Goal: Information Seeking & Learning: Learn about a topic

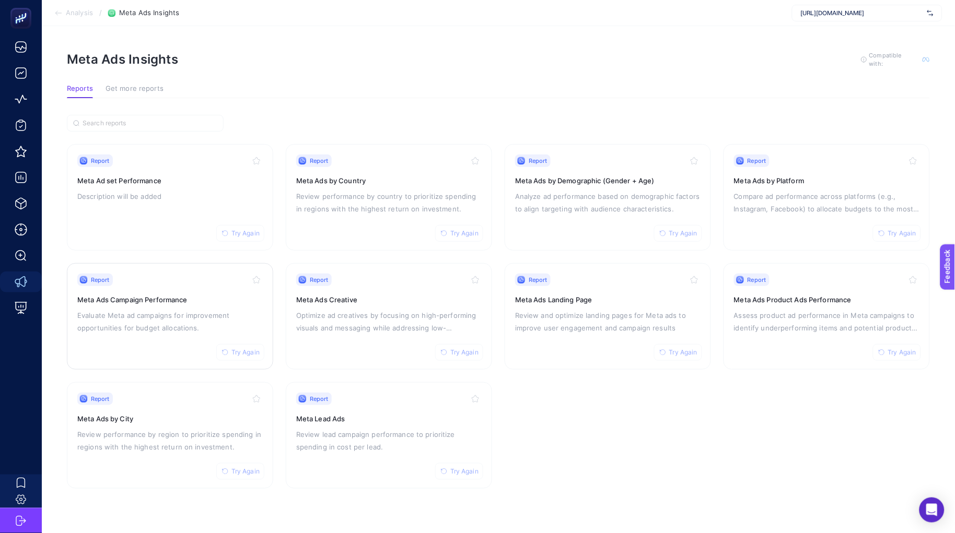
click at [125, 313] on p "Evaluate Meta ad campaigns for improvement opportunities for budget allocations." at bounding box center [169, 321] width 185 height 25
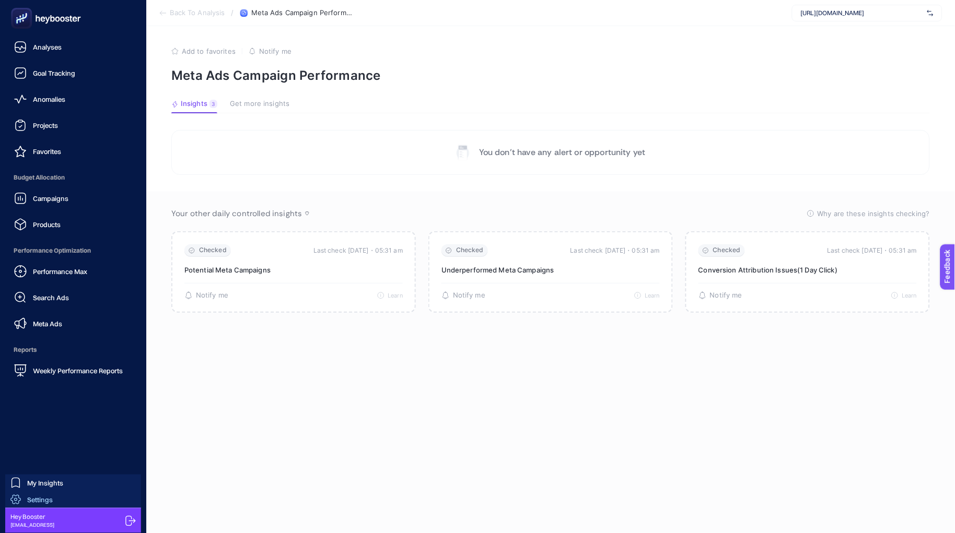
click at [68, 499] on link "Settings" at bounding box center [73, 499] width 136 height 17
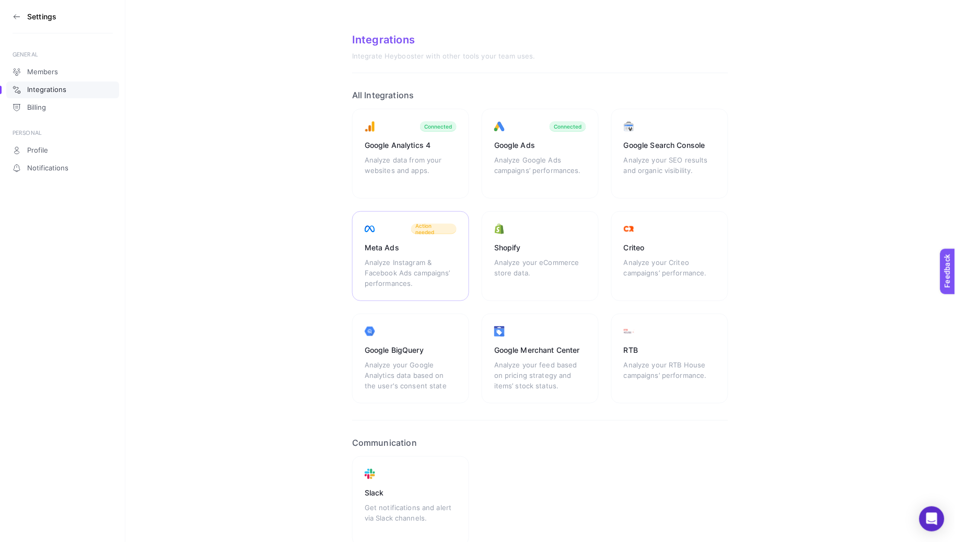
click at [445, 227] on span "Action needed" at bounding box center [433, 228] width 37 height 13
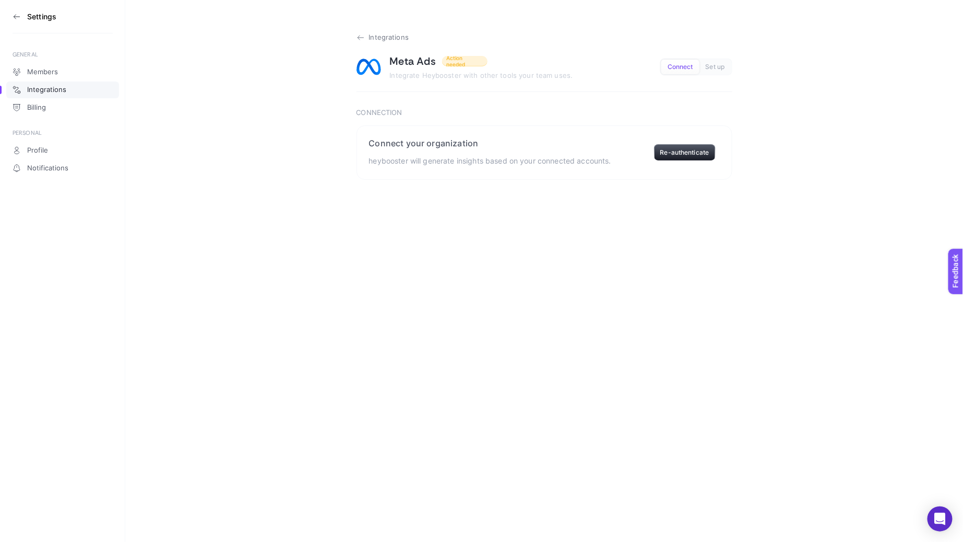
click at [359, 38] on icon at bounding box center [361, 37] width 8 height 8
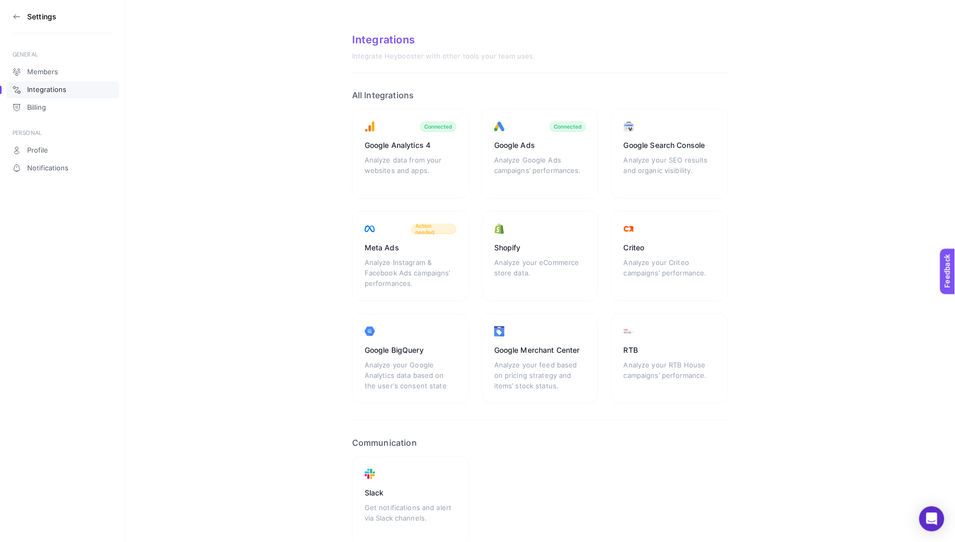
click at [24, 14] on section "Settings" at bounding box center [63, 16] width 100 height 33
click at [19, 14] on icon at bounding box center [17, 17] width 8 height 8
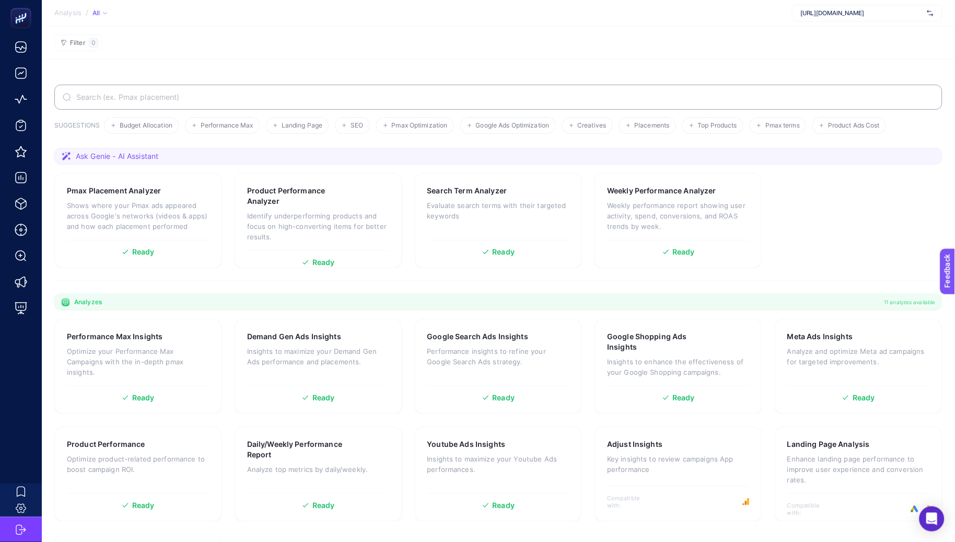
click at [828, 18] on div "[URL][DOMAIN_NAME]" at bounding box center [867, 13] width 150 height 17
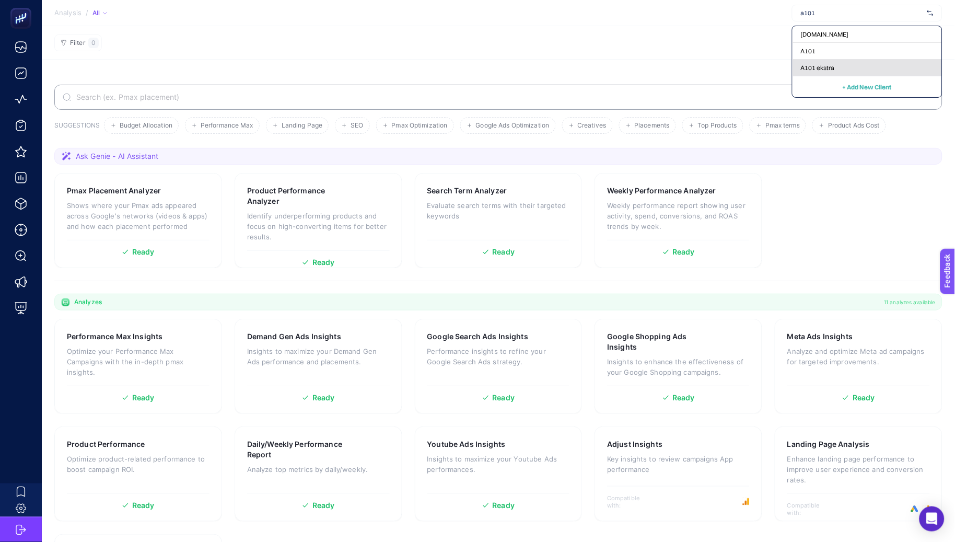
type input "a101"
click at [816, 67] on span "A101 ekstra" at bounding box center [818, 68] width 34 height 8
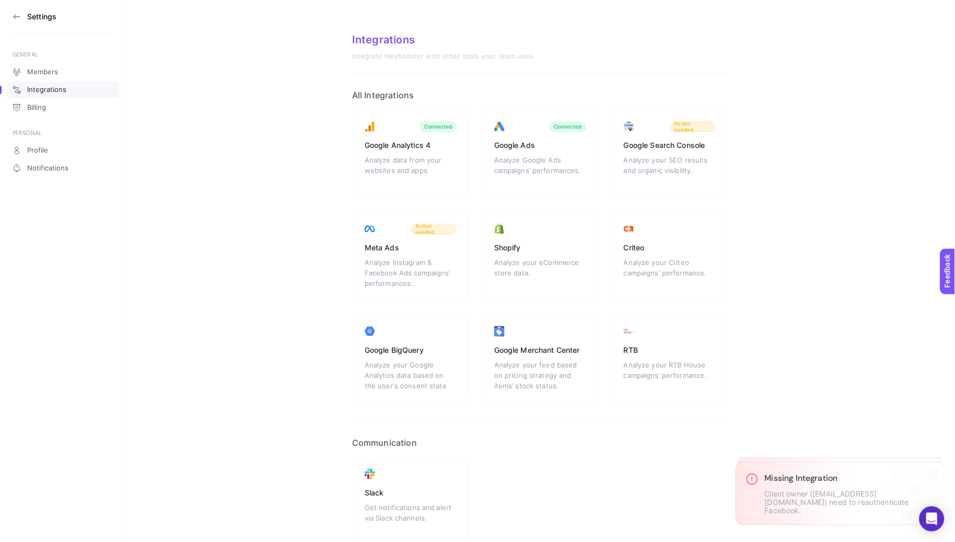
click at [13, 16] on icon at bounding box center [17, 17] width 8 height 8
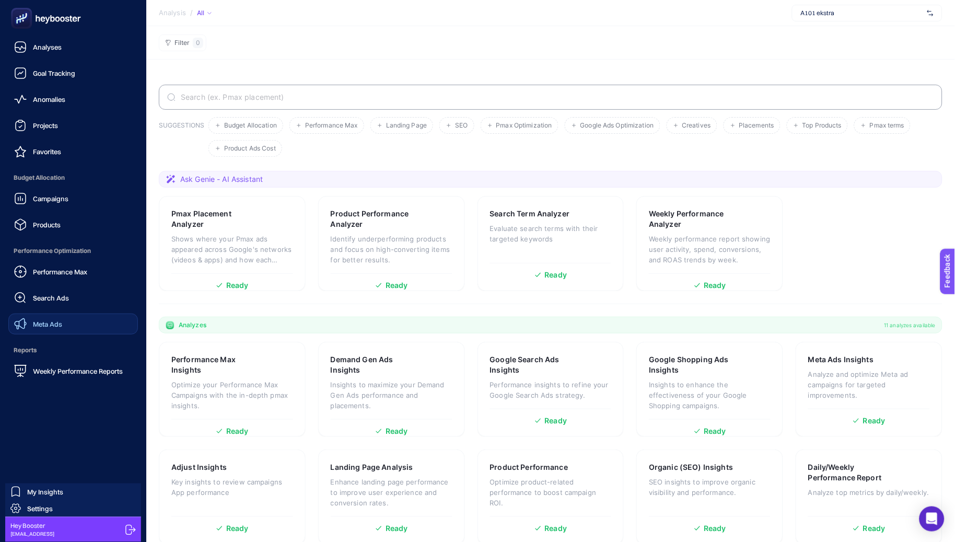
click at [42, 317] on div "Meta Ads" at bounding box center [38, 323] width 48 height 13
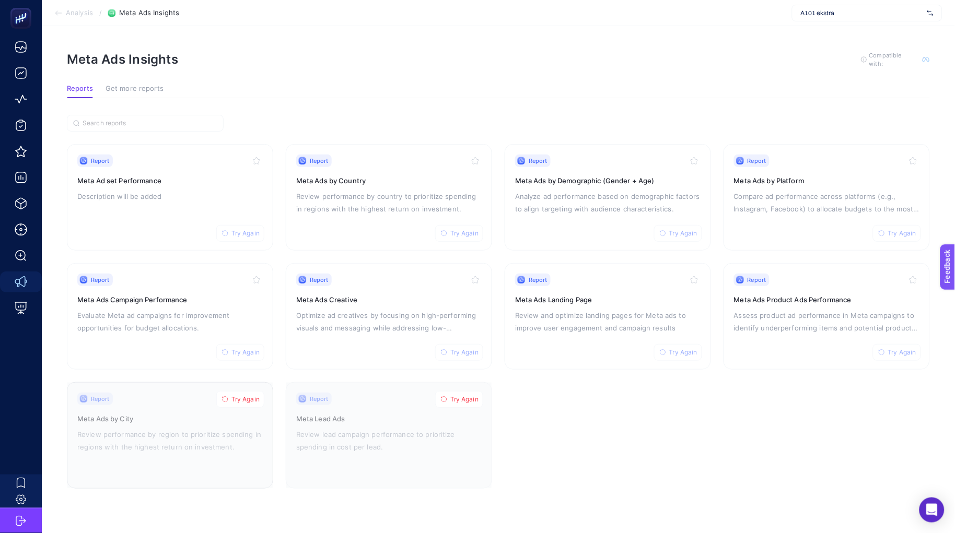
click at [231, 399] on span "Try Again" at bounding box center [245, 399] width 28 height 8
click at [457, 397] on span "Try Again" at bounding box center [464, 399] width 28 height 8
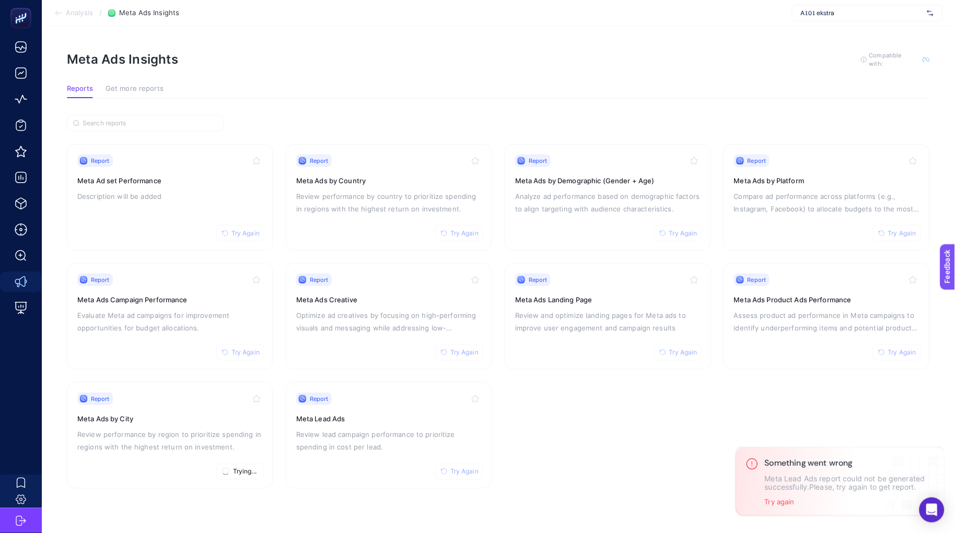
click at [495, 134] on section "Report Try Again Meta Ad set Performance Description will be added Report Try A…" at bounding box center [498, 302] width 863 height 374
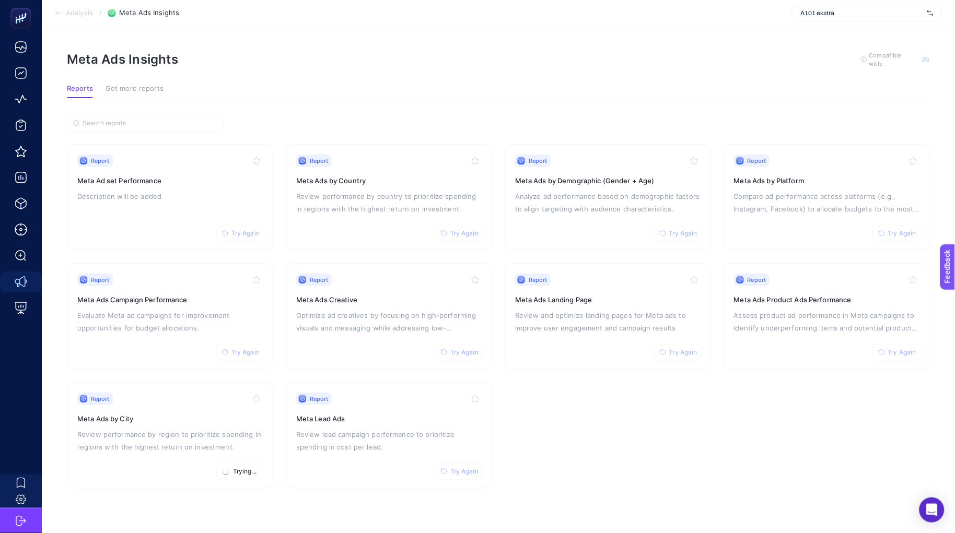
click at [500, 167] on section "Report Try Again Meta Ad set Performance Description will be added Report Try A…" at bounding box center [498, 316] width 863 height 345
click at [498, 146] on section "Report Try Again Meta Ad set Performance Description will be added Report Try A…" at bounding box center [498, 316] width 863 height 345
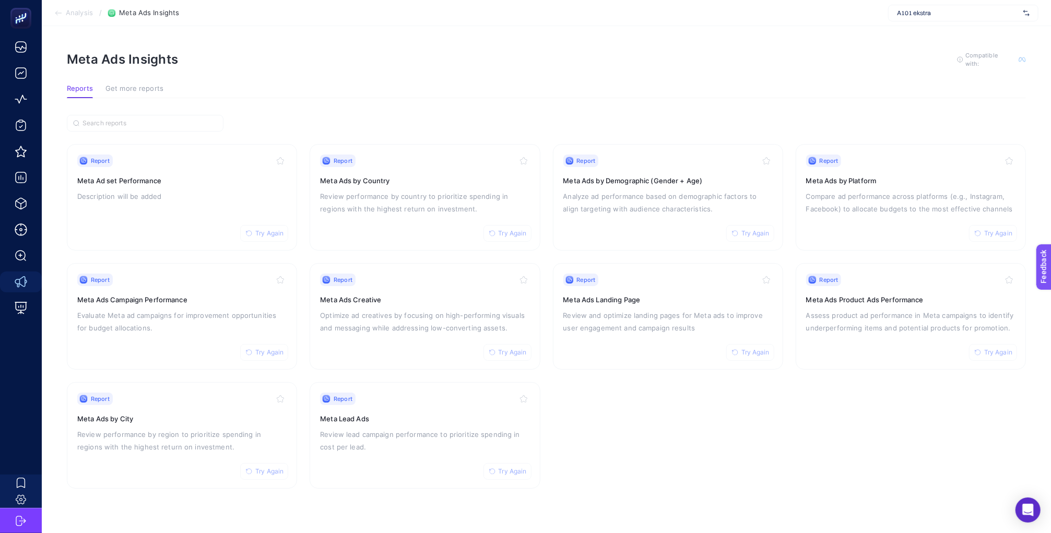
click at [946, 21] on div "A101 ekstra" at bounding box center [963, 13] width 150 height 17
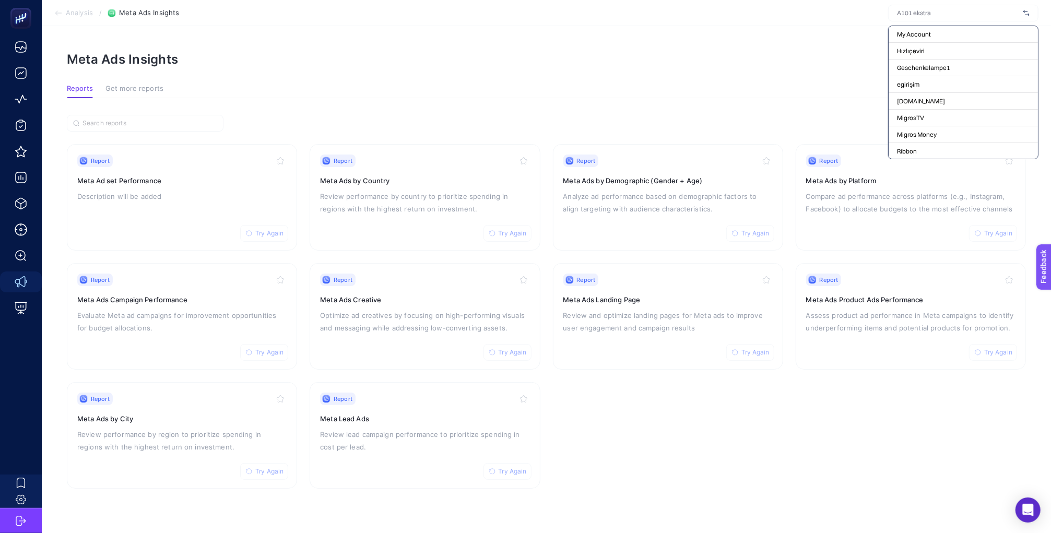
click at [947, 16] on input "text" at bounding box center [958, 13] width 122 height 8
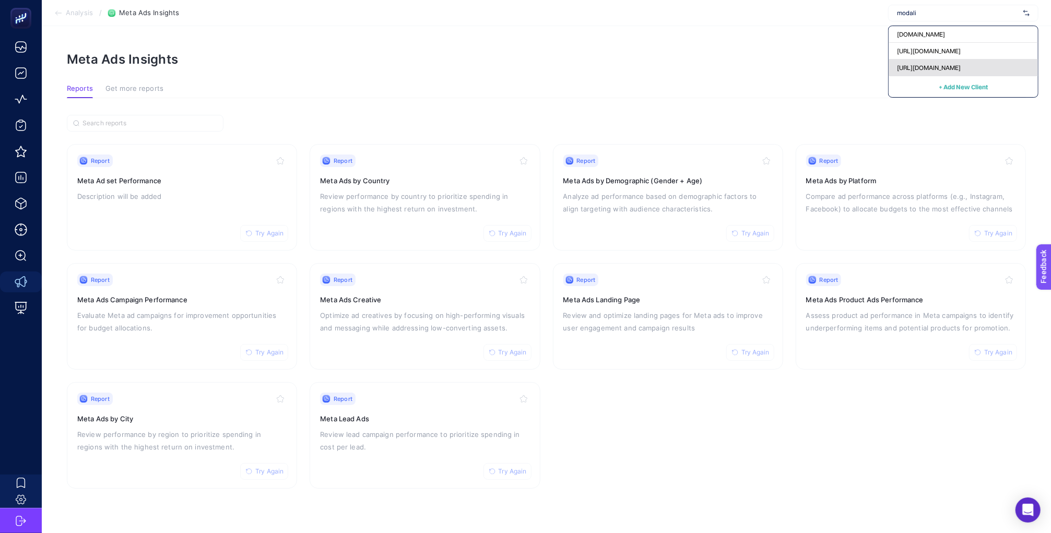
type input "modali"
click at [936, 74] on div "[URL][DOMAIN_NAME]" at bounding box center [963, 68] width 149 height 17
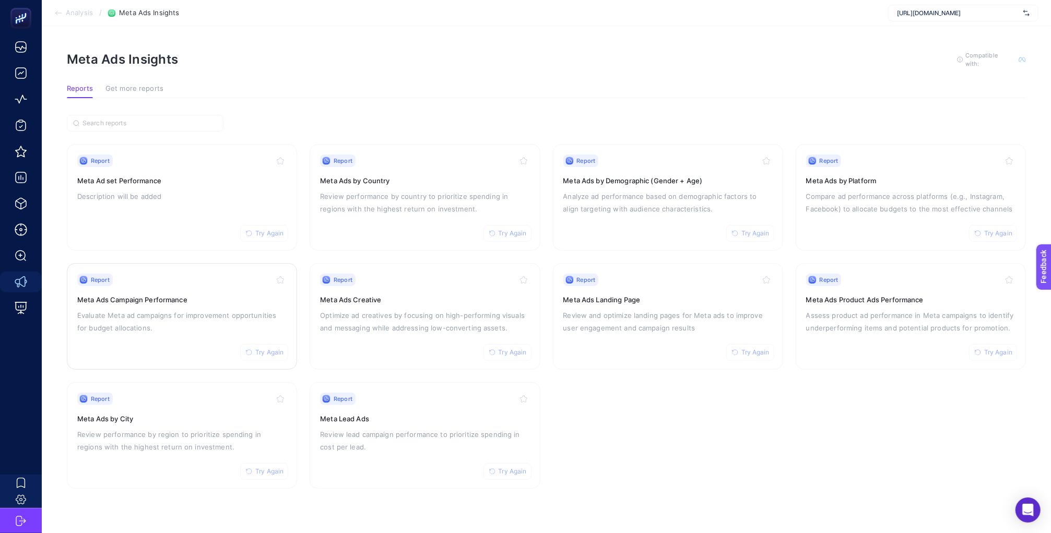
click at [159, 285] on div "Report Try Again Meta Ads Campaign Performance Evaluate Meta ad campaigns for i…" at bounding box center [181, 317] width 209 height 86
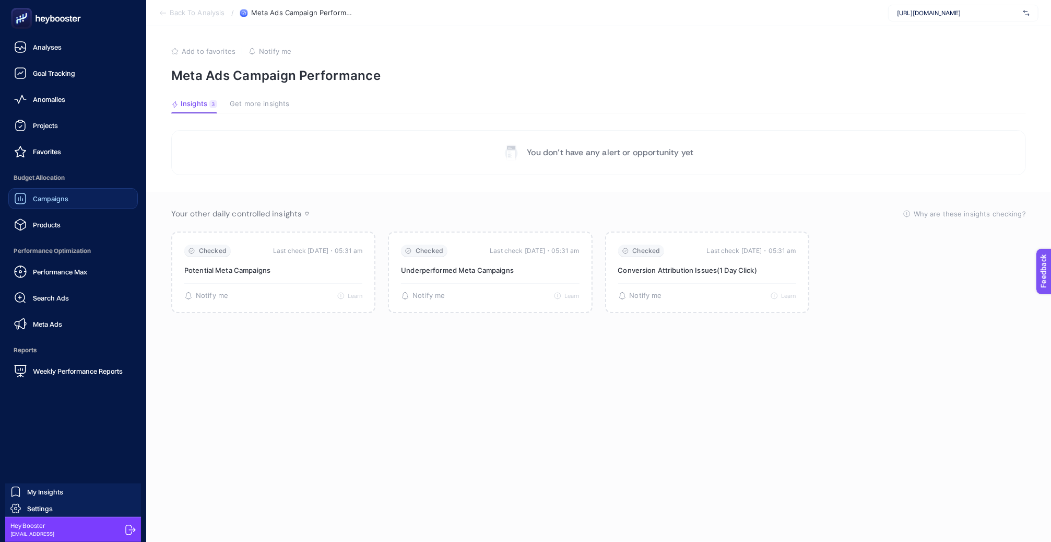
click at [46, 201] on span "Campaigns" at bounding box center [51, 198] width 36 height 8
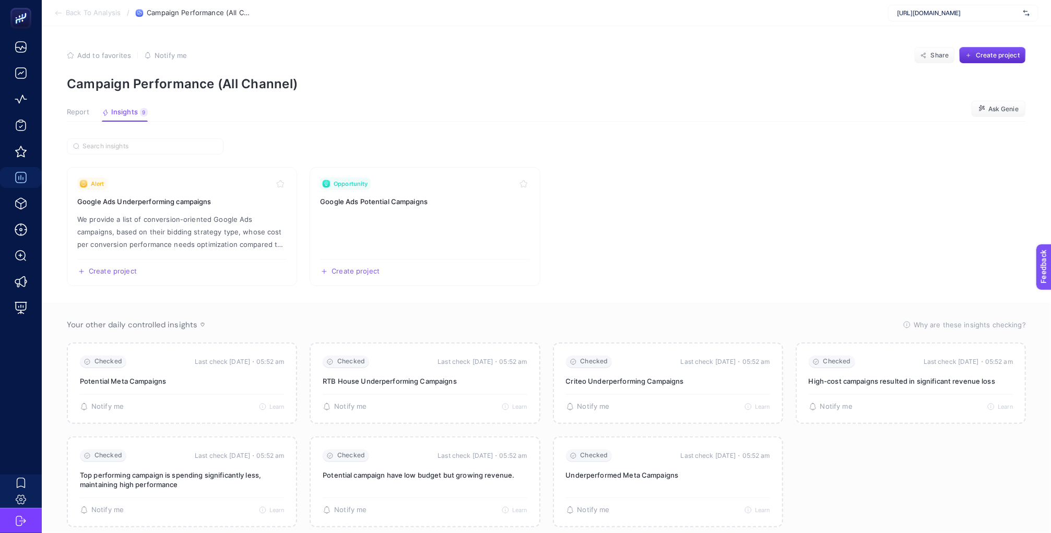
click at [393, 61] on div "Add to favorites false Notify me Share Create project" at bounding box center [546, 55] width 959 height 17
click at [102, 117] on button "Report" at bounding box center [125, 115] width 46 height 14
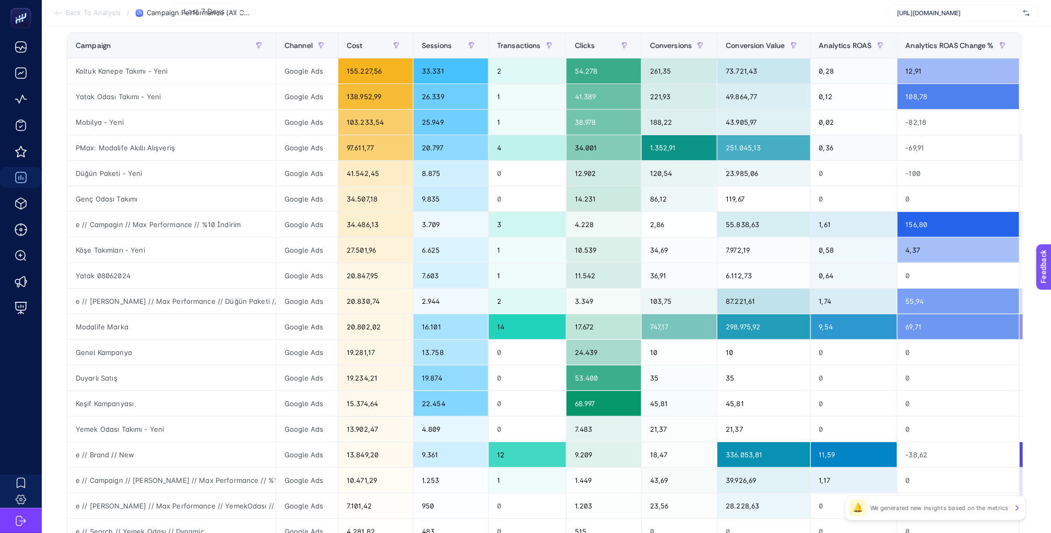
scroll to position [166, 0]
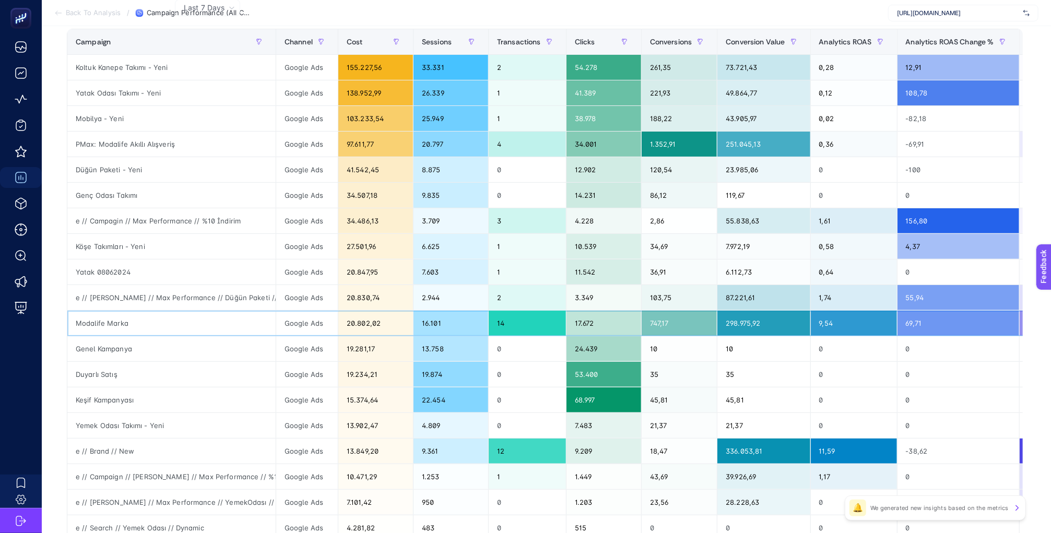
click at [113, 323] on div "Modalife Marka" at bounding box center [171, 323] width 208 height 25
click at [88, 376] on div "Duyarlı Satış" at bounding box center [171, 374] width 208 height 25
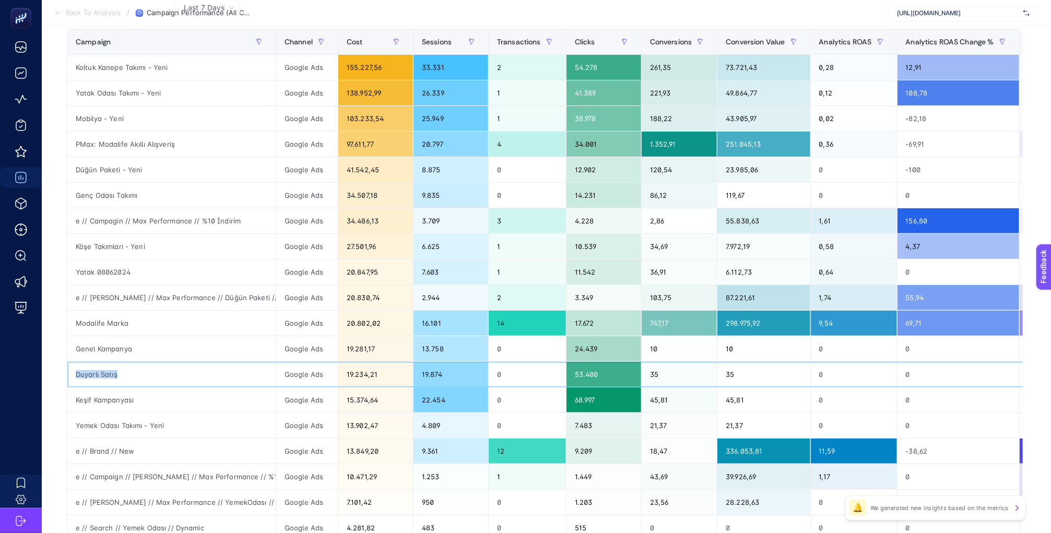
click at [88, 376] on div "Duyarlı Satış" at bounding box center [171, 374] width 208 height 25
click at [93, 401] on div "Keşif Kampanyası" at bounding box center [171, 399] width 208 height 25
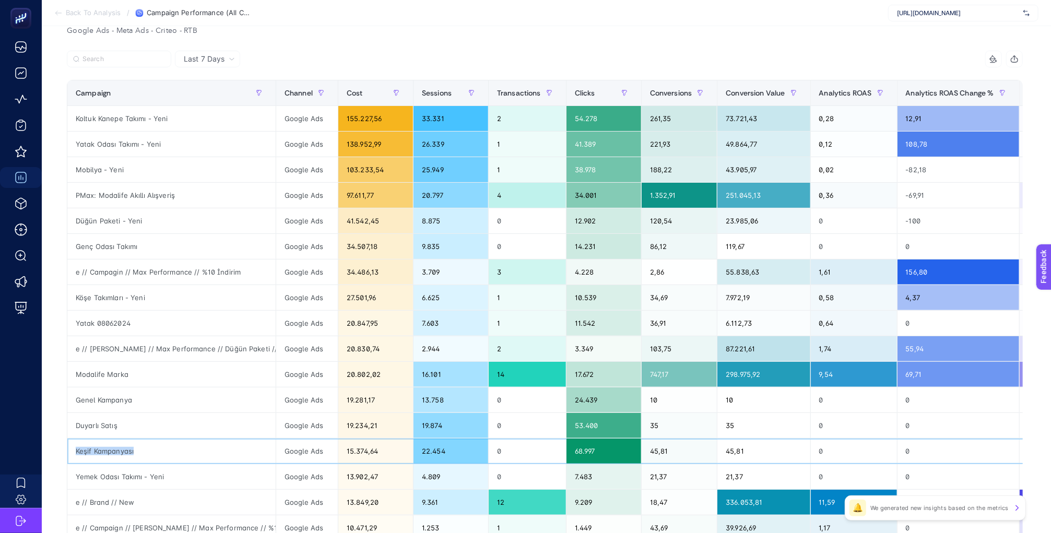
scroll to position [114, 0]
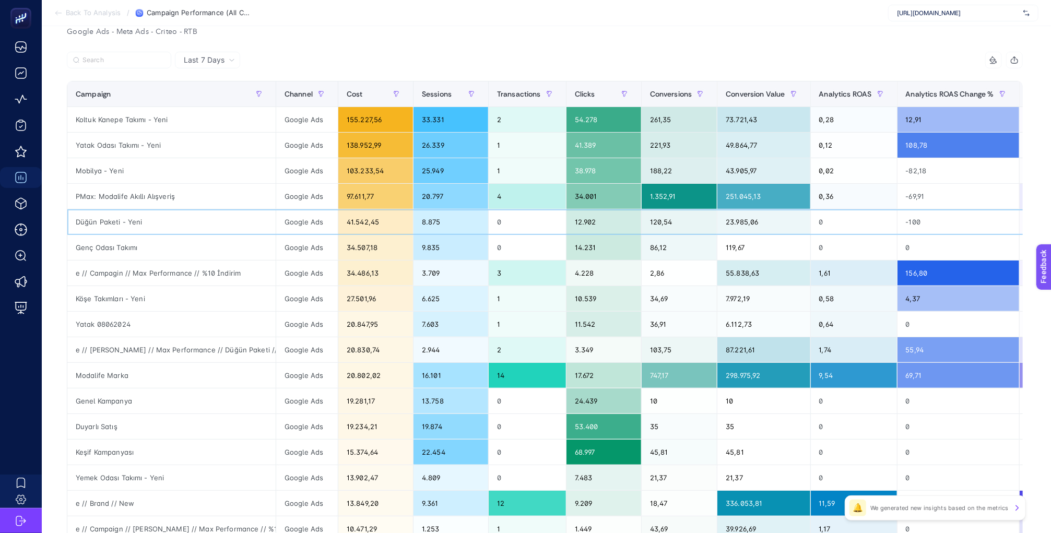
click at [204, 233] on div "Düğün Paketi - Yeni" at bounding box center [171, 221] width 208 height 25
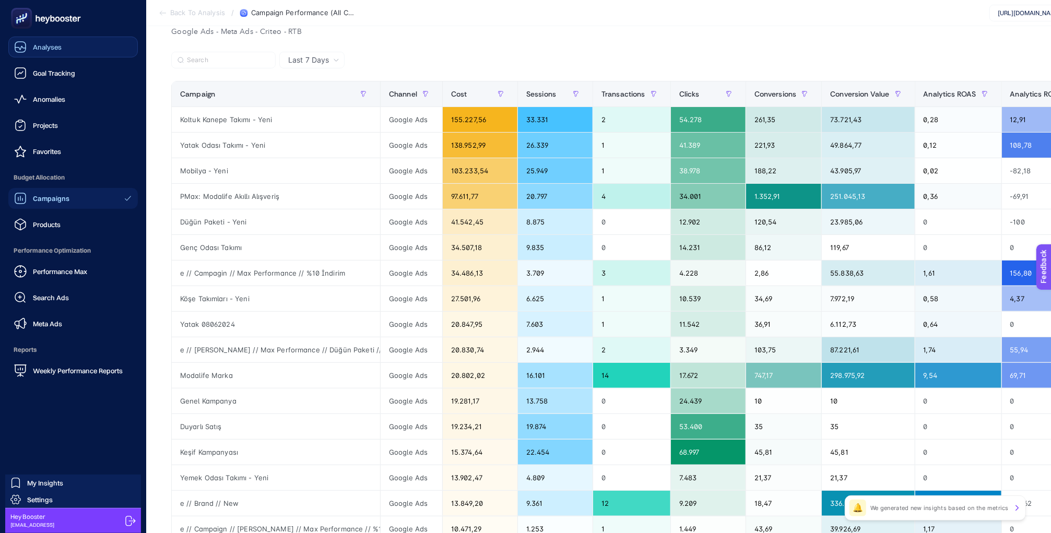
click at [53, 47] on span "Analyses" at bounding box center [47, 47] width 29 height 8
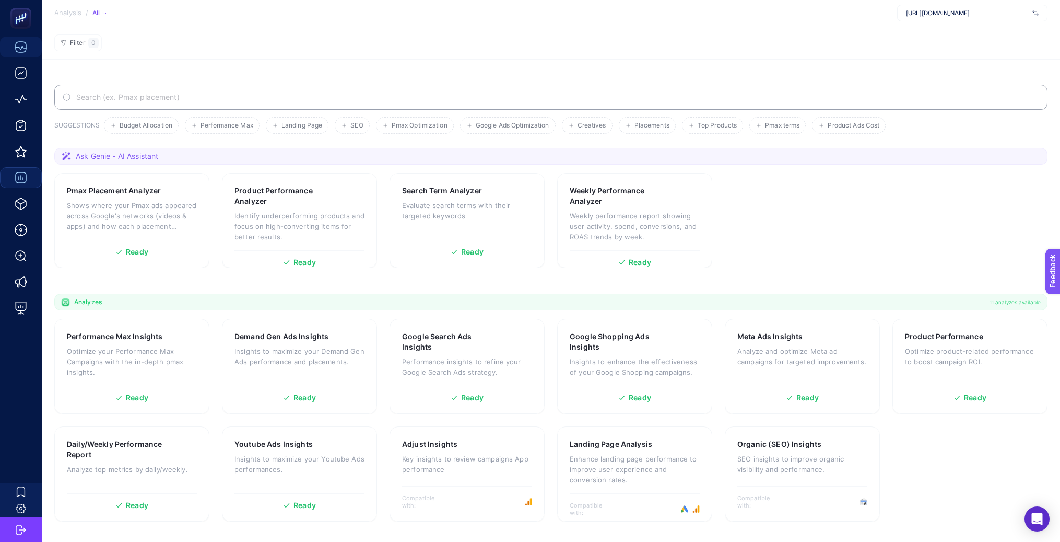
click at [639, 43] on section "Filter 0" at bounding box center [551, 42] width 1018 height 33
click at [562, 117] on li "Google Ads Optimization" at bounding box center [587, 125] width 51 height 17
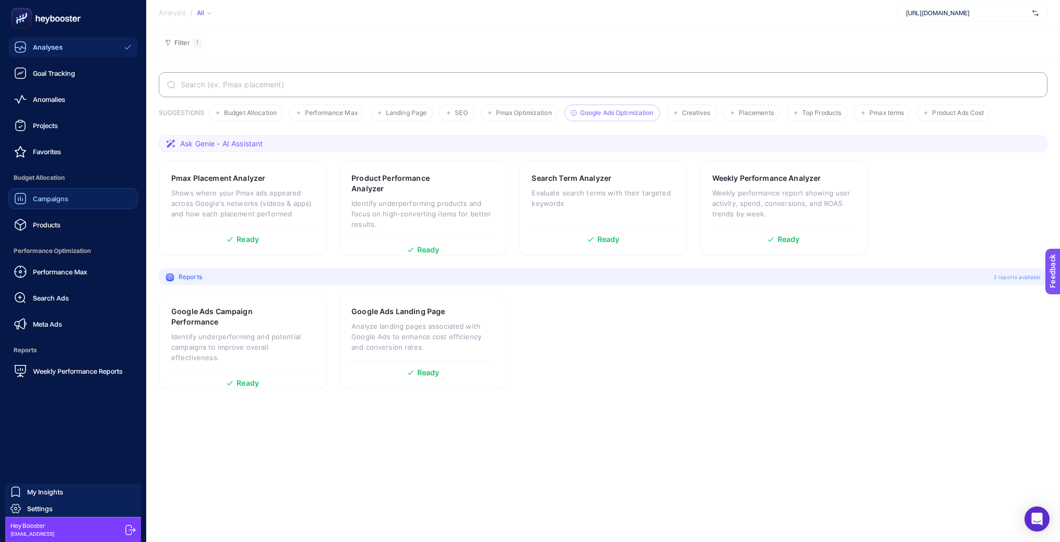
click at [59, 47] on span "Analyses" at bounding box center [48, 47] width 30 height 8
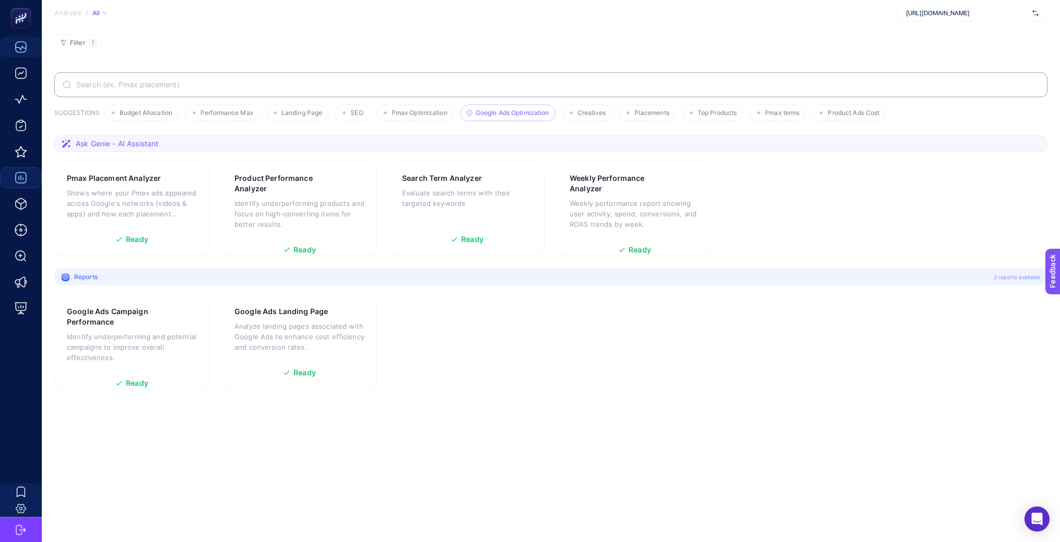
click at [520, 116] on span "Google Ads Optimization" at bounding box center [513, 113] width 74 height 8
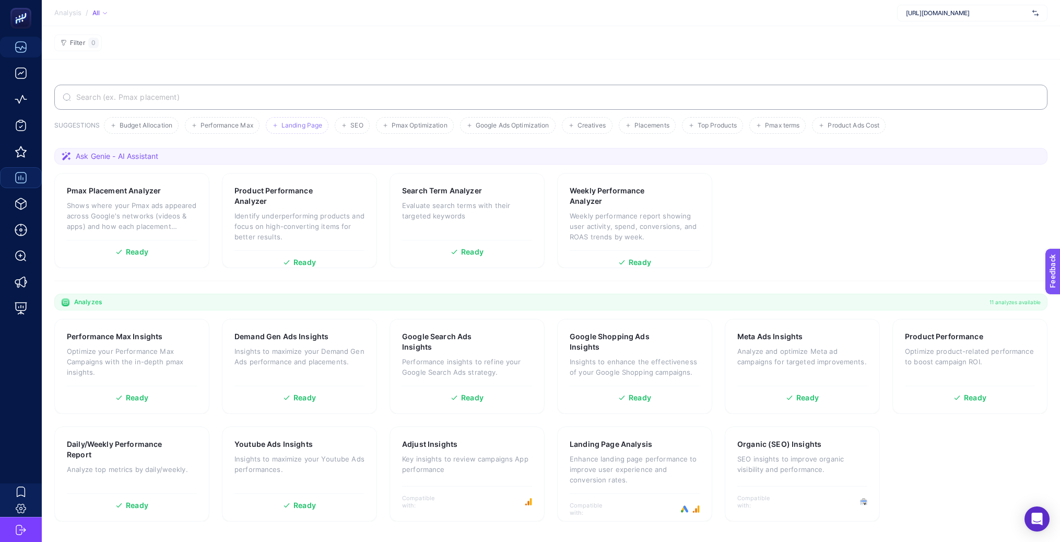
click at [335, 119] on li "Landing Page" at bounding box center [352, 125] width 34 height 17
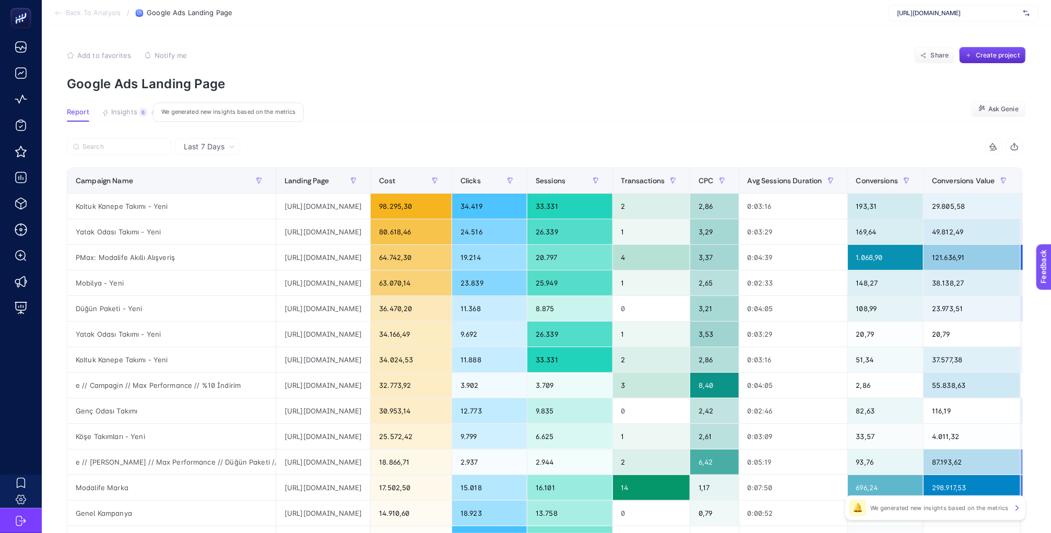
click at [125, 114] on span "Insights" at bounding box center [124, 112] width 26 height 8
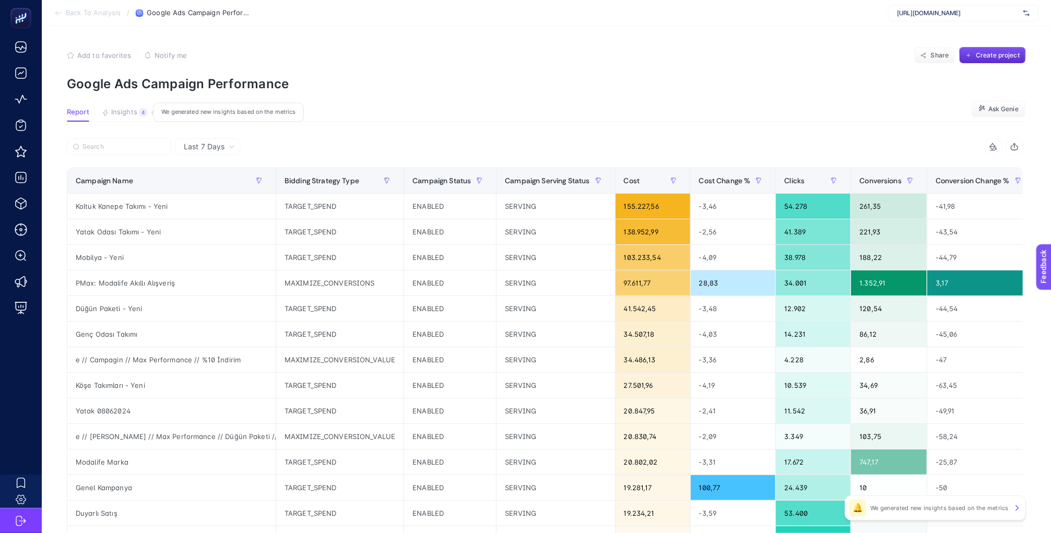
click at [125, 118] on button "Insights 4 We generated new insights based on the metrics" at bounding box center [124, 115] width 45 height 14
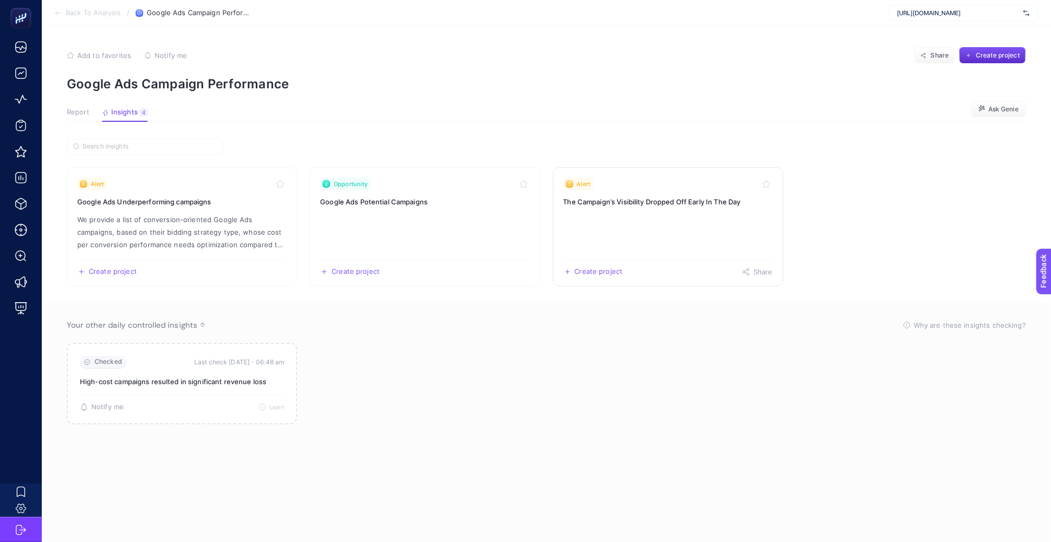
click at [639, 228] on link "Alert The Campaign’s Visibility Dropped Off Early In The Day Create project Sha…" at bounding box center [668, 226] width 230 height 119
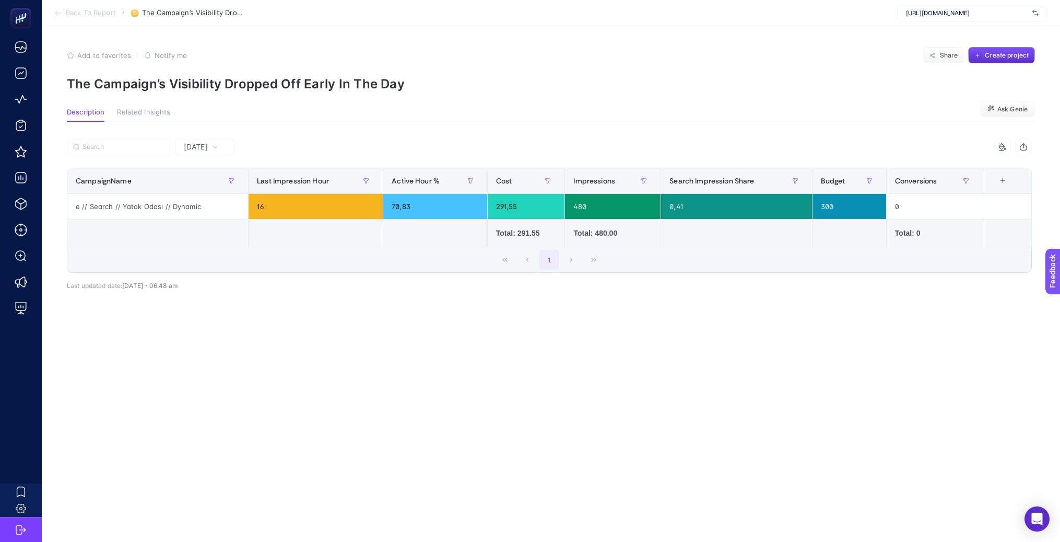
click at [211, 136] on div "Yesterday 7 items selected CampaignName Last Impression Hour Active Hour % Cost…" at bounding box center [549, 233] width 982 height 222
click at [208, 143] on span "Yesterday" at bounding box center [196, 147] width 24 height 10
click at [211, 185] on li "Last 7 Days" at bounding box center [204, 187] width 53 height 19
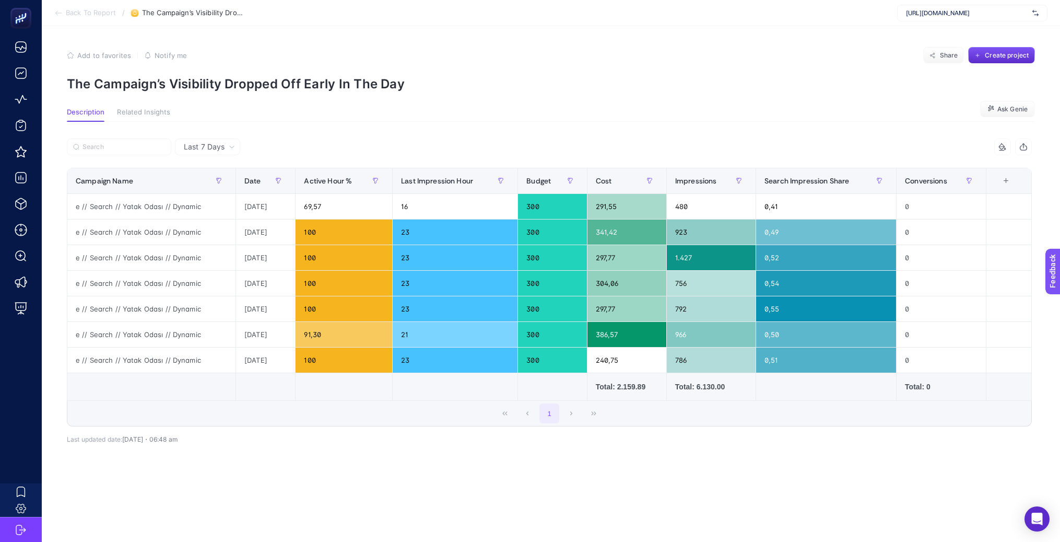
click at [135, 113] on span "Related Insights" at bounding box center [143, 112] width 53 height 8
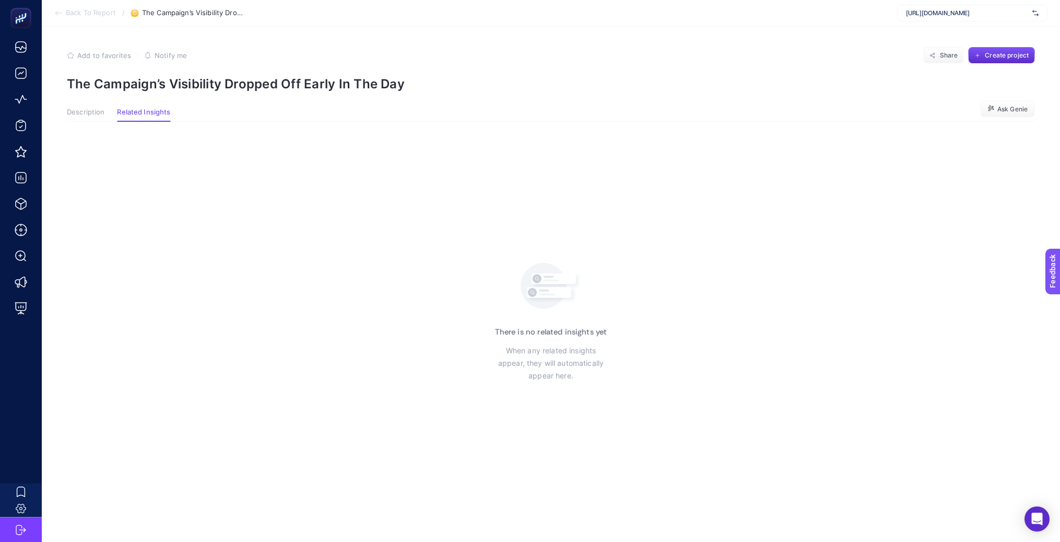
click at [81, 112] on span "Description" at bounding box center [86, 112] width 38 height 8
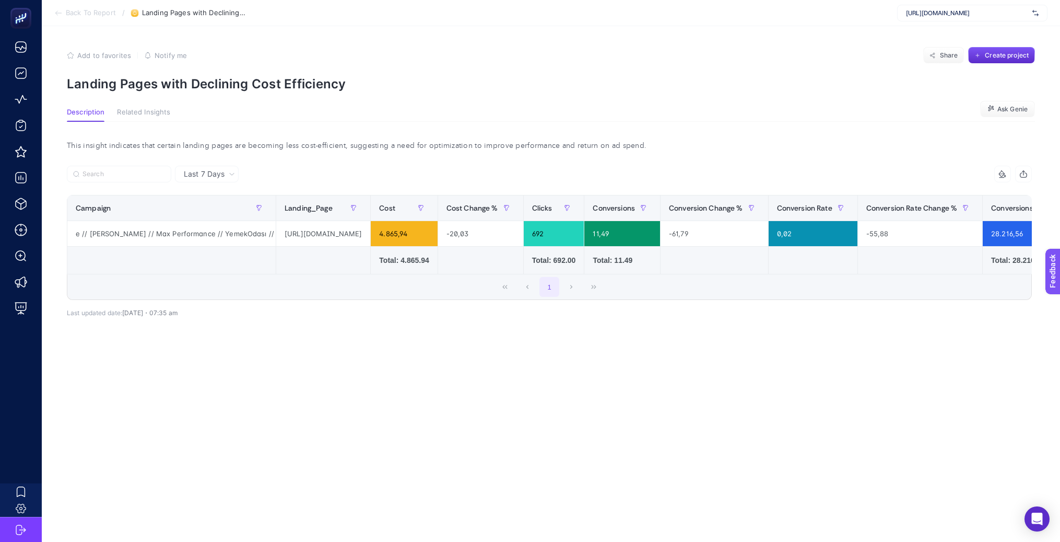
click at [523, 268] on td at bounding box center [481, 260] width 86 height 28
click at [568, 138] on div "This insight indicates that certain landing pages are becoming less cost-effici…" at bounding box center [549, 145] width 982 height 15
click at [567, 141] on div "This insight indicates that certain landing pages are becoming less cost-effici…" at bounding box center [549, 145] width 982 height 15
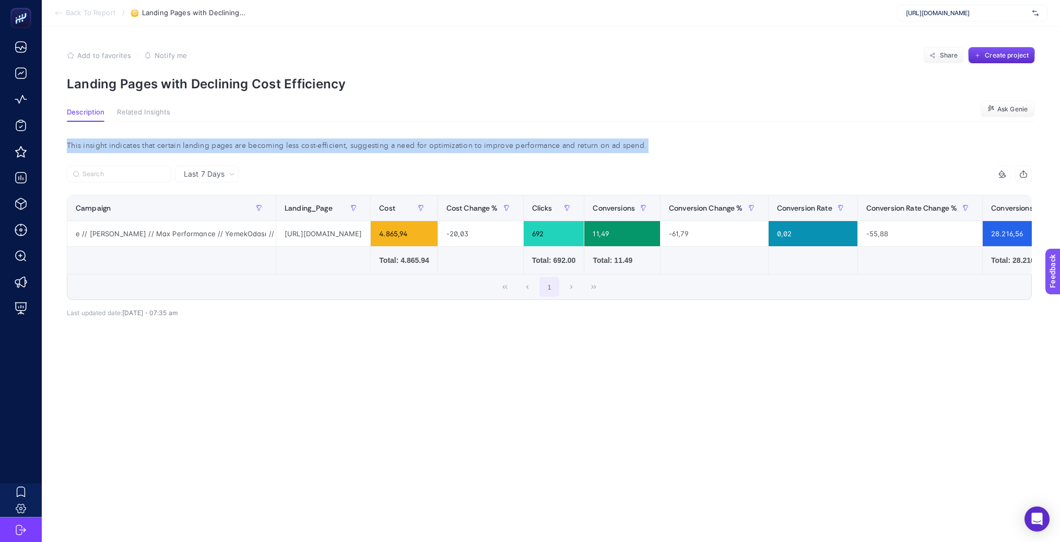
click at [567, 141] on div "This insight indicates that certain landing pages are becoming less cost-effici…" at bounding box center [549, 145] width 982 height 15
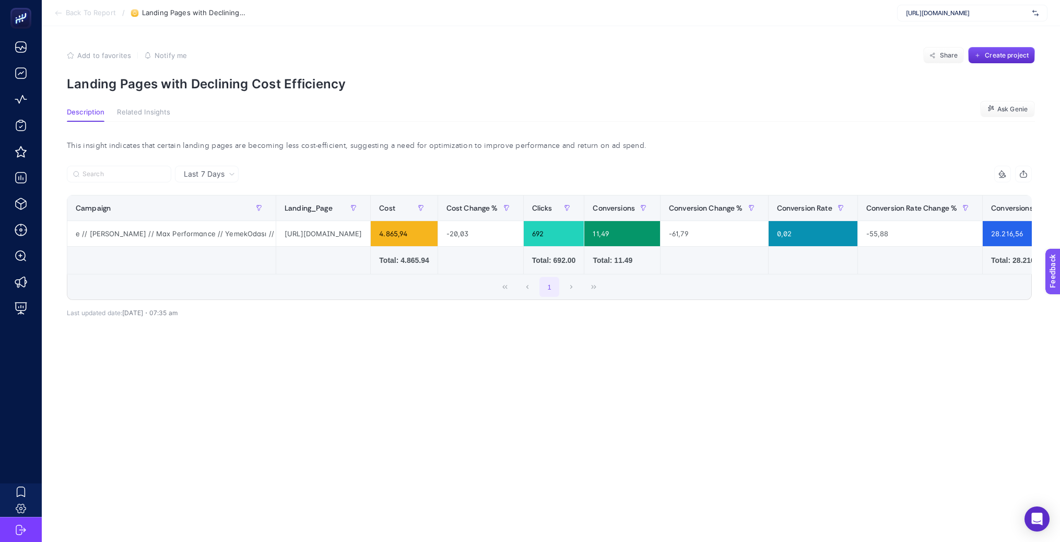
click at [563, 162] on div "This insight indicates that certain landing pages are becoming less cost-effici…" at bounding box center [549, 246] width 982 height 249
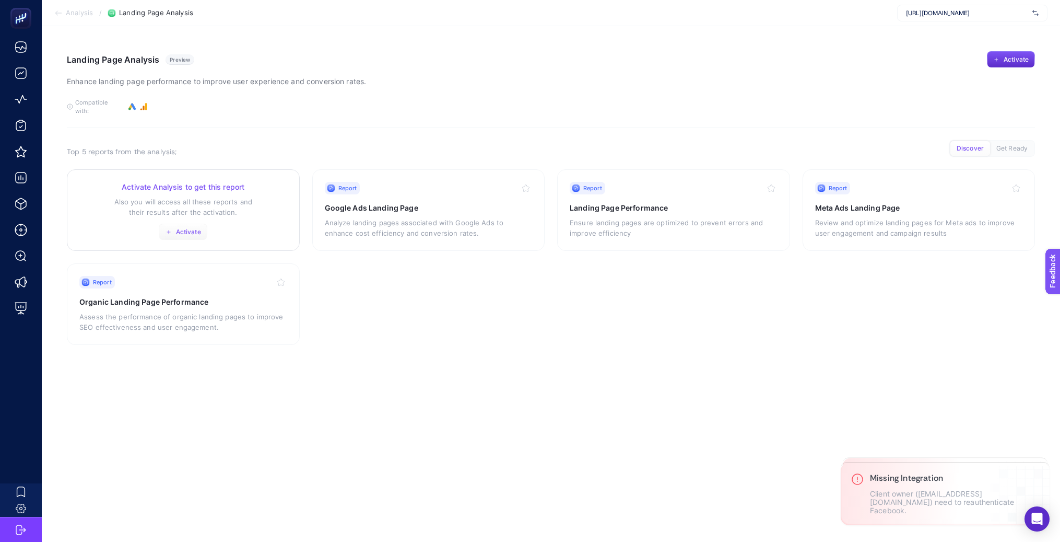
click at [180, 223] on button "Activate" at bounding box center [183, 231] width 49 height 17
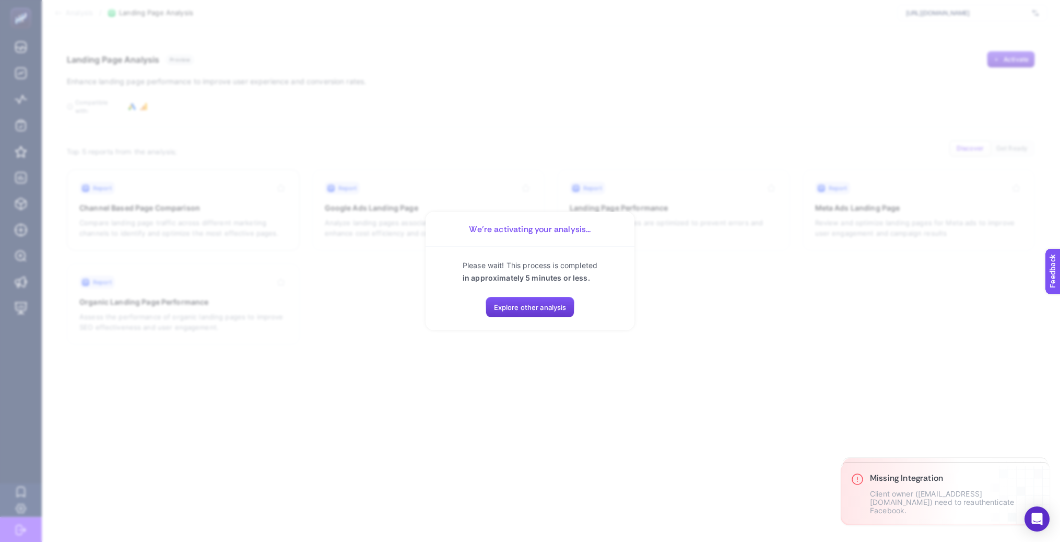
click at [493, 312] on button "Explore other analysis" at bounding box center [530, 307] width 89 height 21
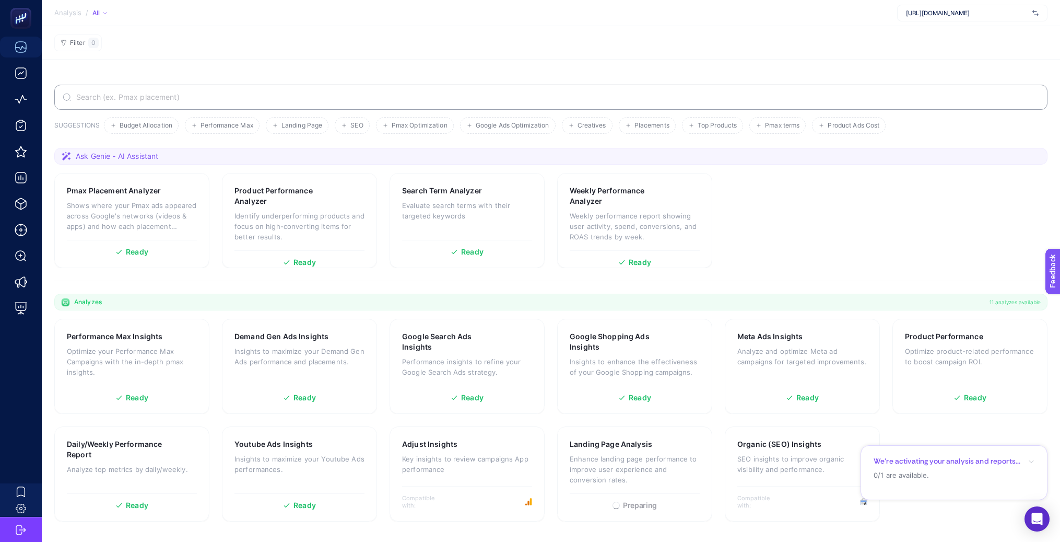
click at [415, 53] on section "Filter 0" at bounding box center [551, 42] width 1018 height 33
click at [300, 128] on span "Landing Page" at bounding box center [301, 126] width 41 height 8
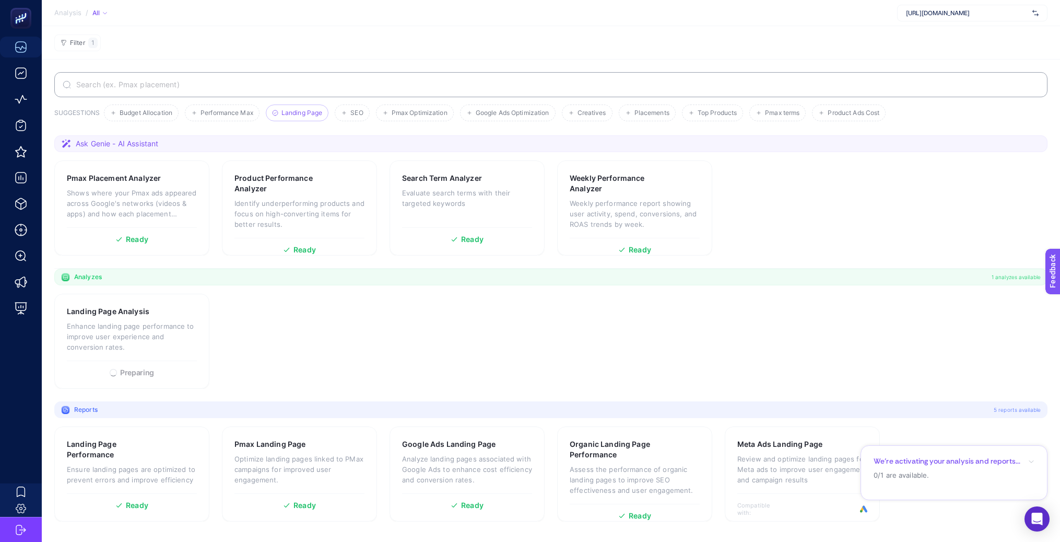
click at [265, 337] on section "Landing Page Analysis Enhance landing page performance to improve user experien…" at bounding box center [550, 340] width 993 height 95
click at [374, 53] on section "Filter 1" at bounding box center [551, 42] width 1018 height 33
click at [131, 332] on p "Enhance landing page performance to improve user experience and conversion rate…" at bounding box center [132, 336] width 130 height 31
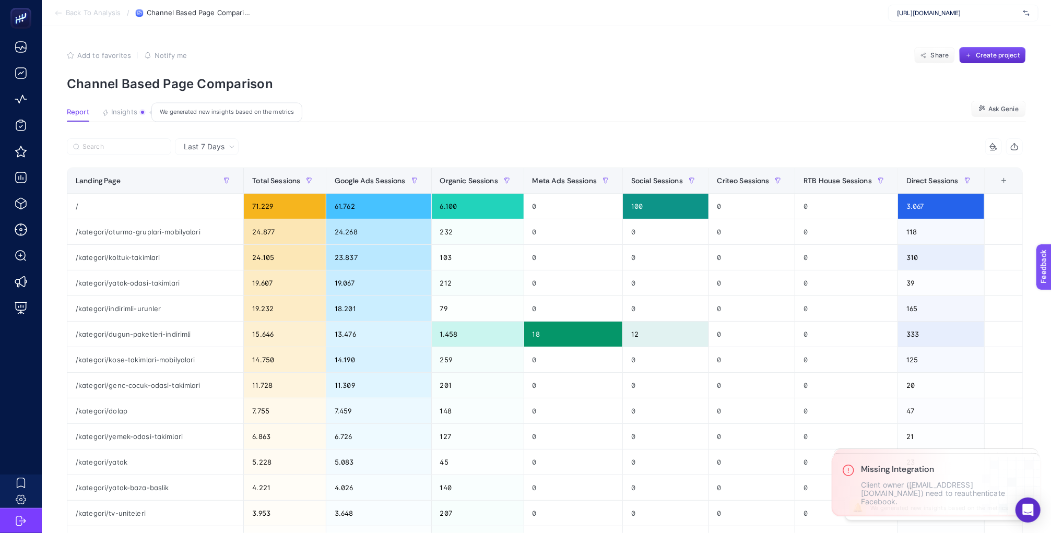
click at [136, 111] on span "Insights" at bounding box center [124, 112] width 26 height 8
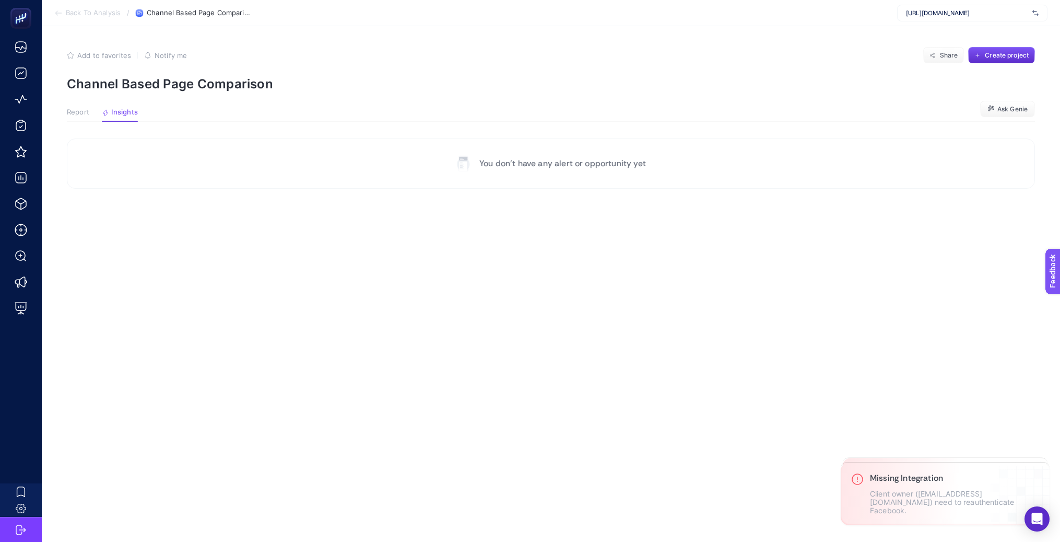
click at [84, 112] on span "Report" at bounding box center [78, 112] width 22 height 8
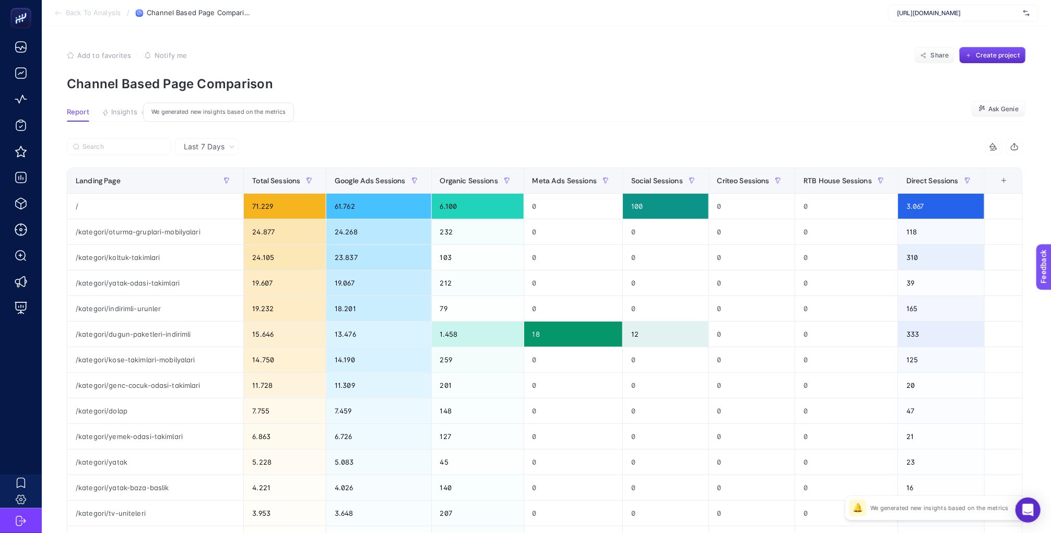
click at [128, 108] on span "Insights" at bounding box center [124, 112] width 26 height 8
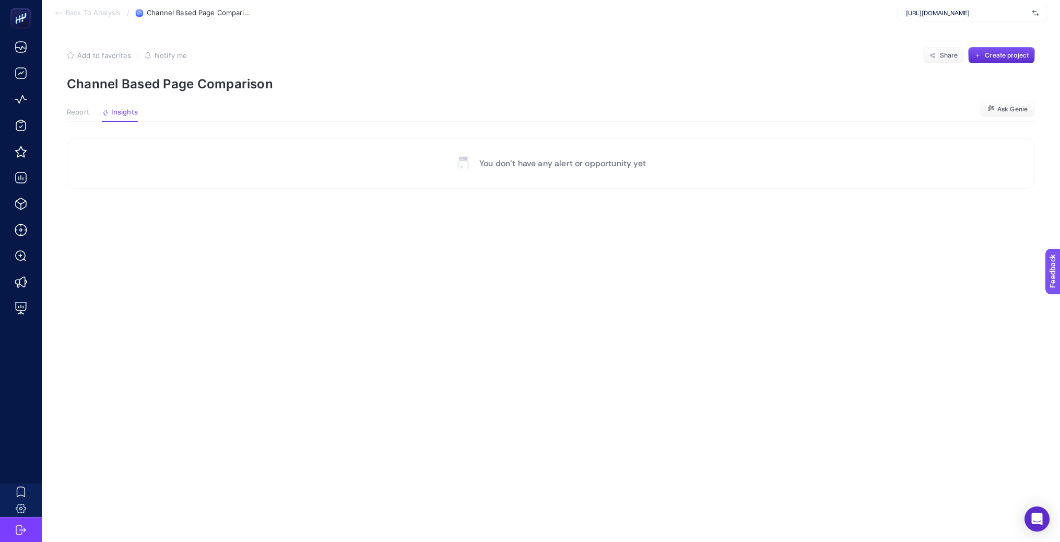
click at [77, 111] on span "Report" at bounding box center [78, 112] width 22 height 8
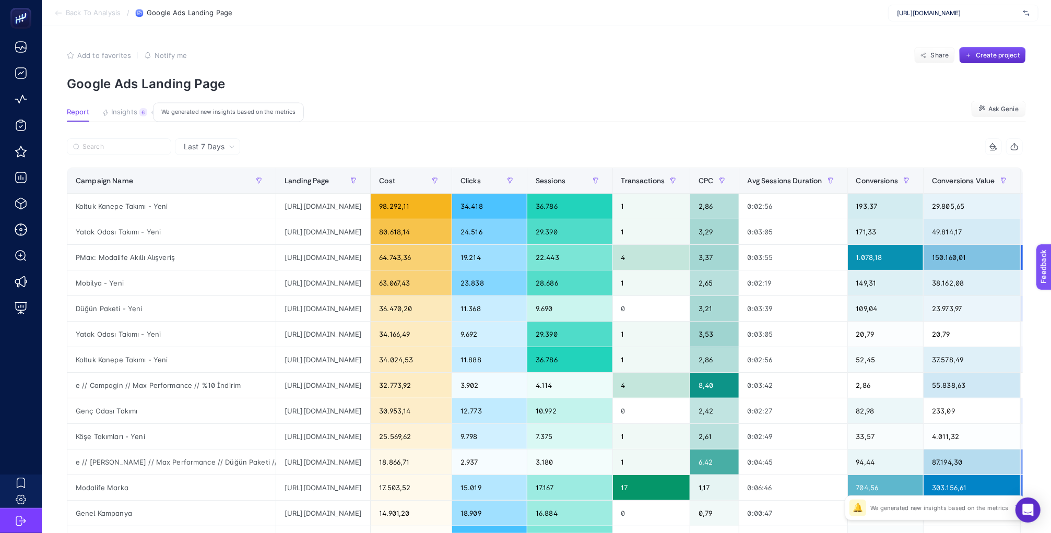
click at [138, 112] on button "Insights 6 We generated new insights based on the metrics" at bounding box center [124, 115] width 45 height 14
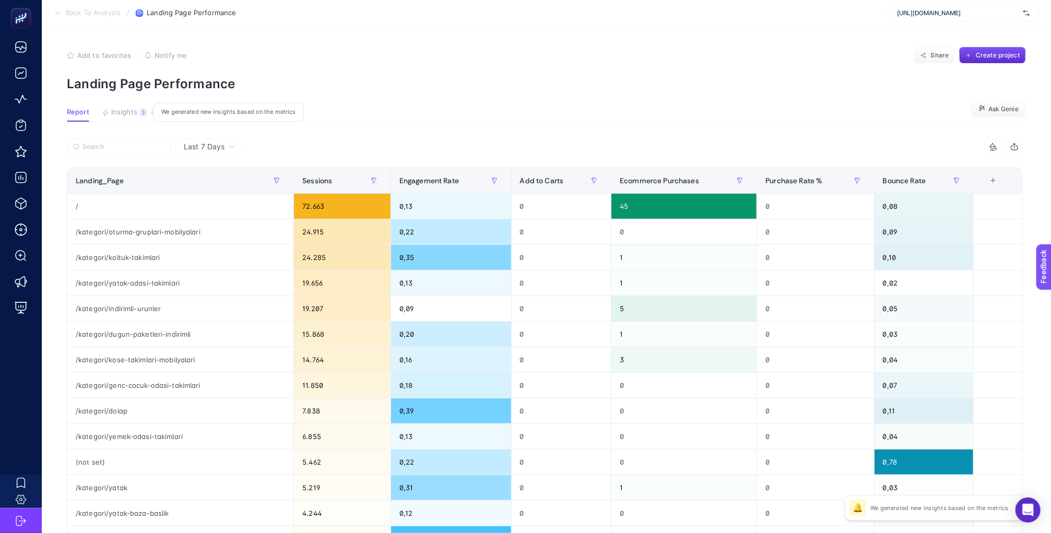
click at [130, 109] on span "Insights" at bounding box center [124, 112] width 26 height 8
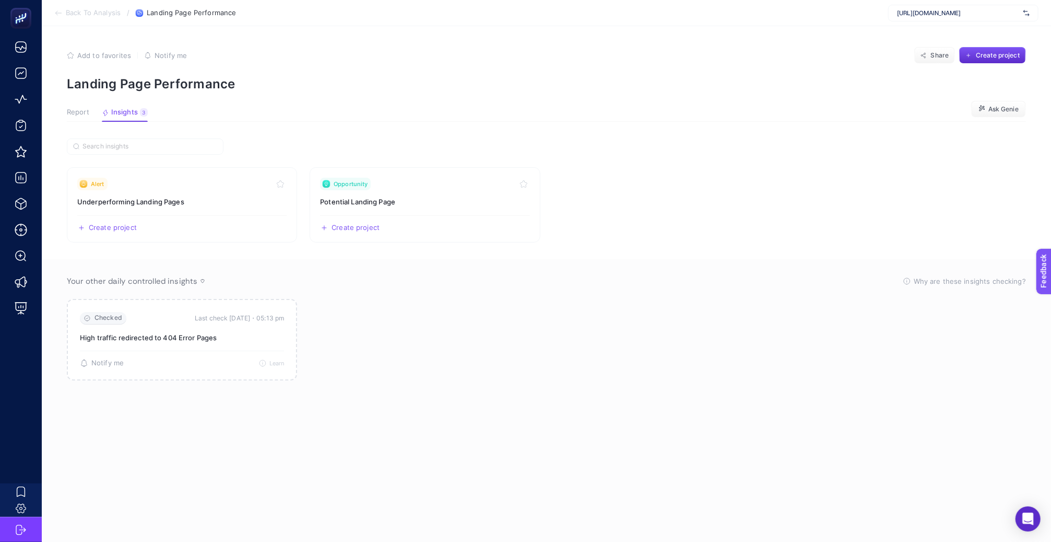
click at [81, 116] on span "Report" at bounding box center [78, 112] width 22 height 8
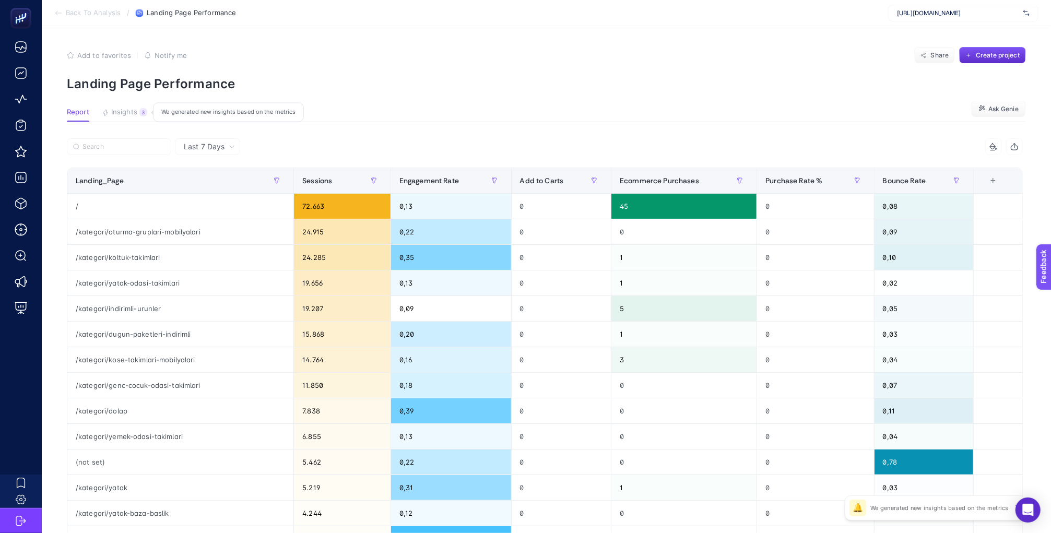
click at [120, 116] on button "Insights 3 We generated new insights based on the metrics" at bounding box center [124, 115] width 45 height 14
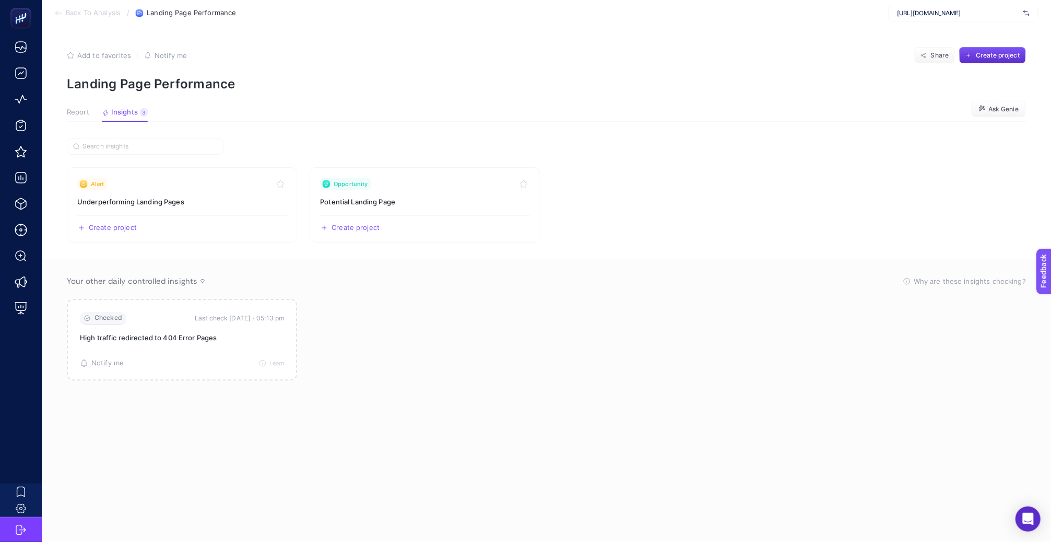
scroll to position [4, 0]
click at [73, 107] on span "Report" at bounding box center [78, 108] width 22 height 8
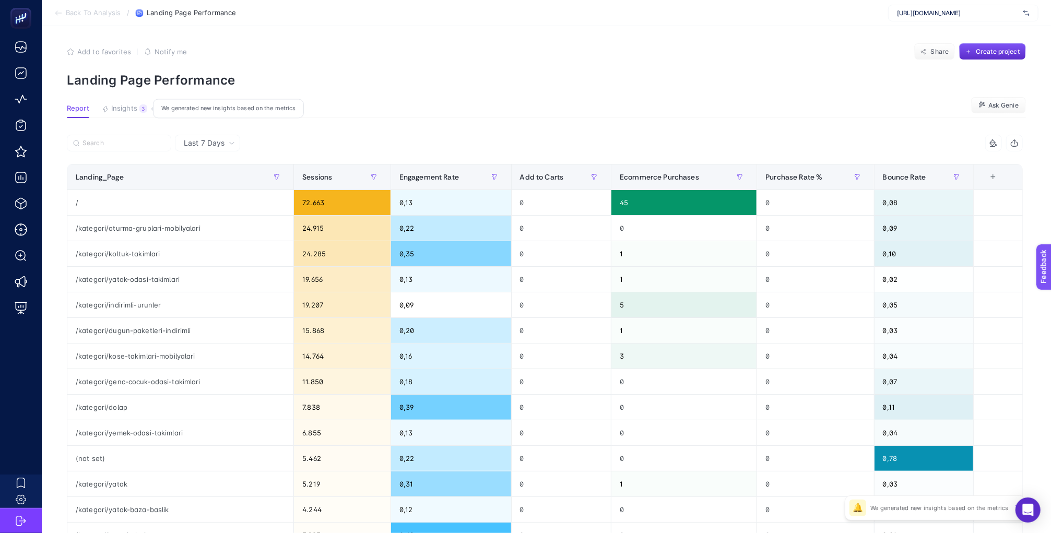
click at [124, 115] on button "Insights 3 We generated new insights based on the metrics" at bounding box center [124, 111] width 45 height 14
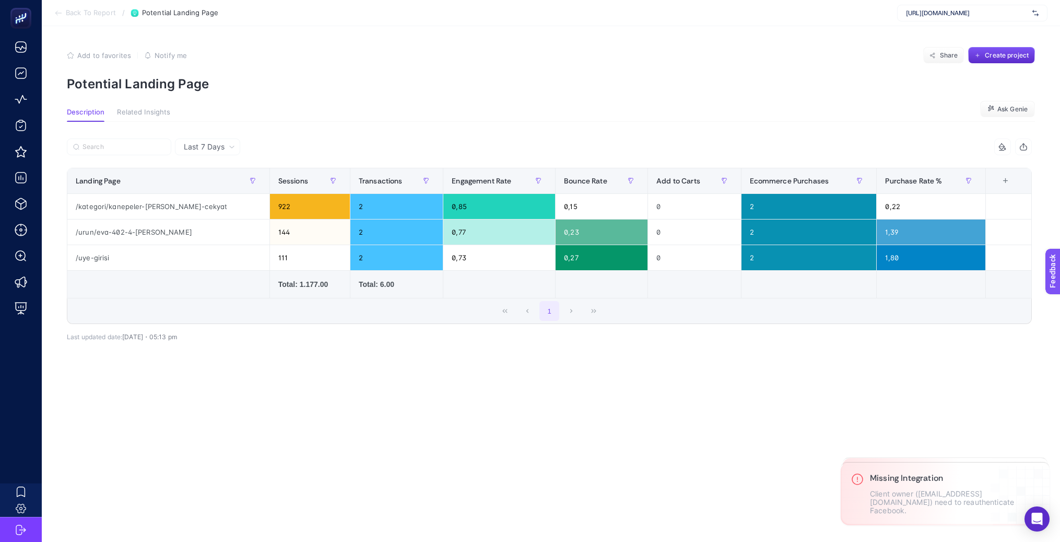
click at [195, 147] on span "Last 7 Days" at bounding box center [204, 147] width 41 height 10
click at [192, 184] on li "Last 30 Days" at bounding box center [207, 187] width 59 height 19
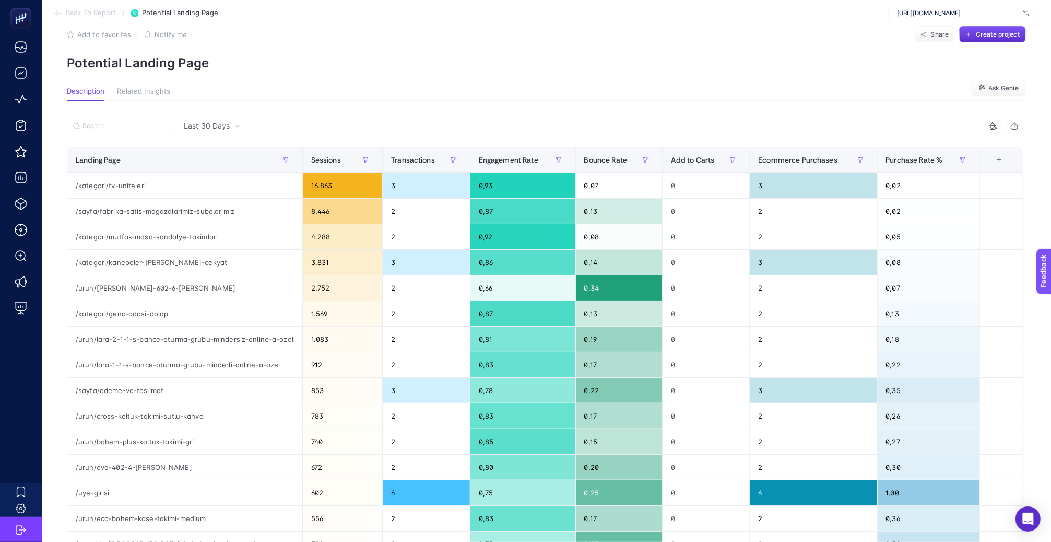
scroll to position [20, 0]
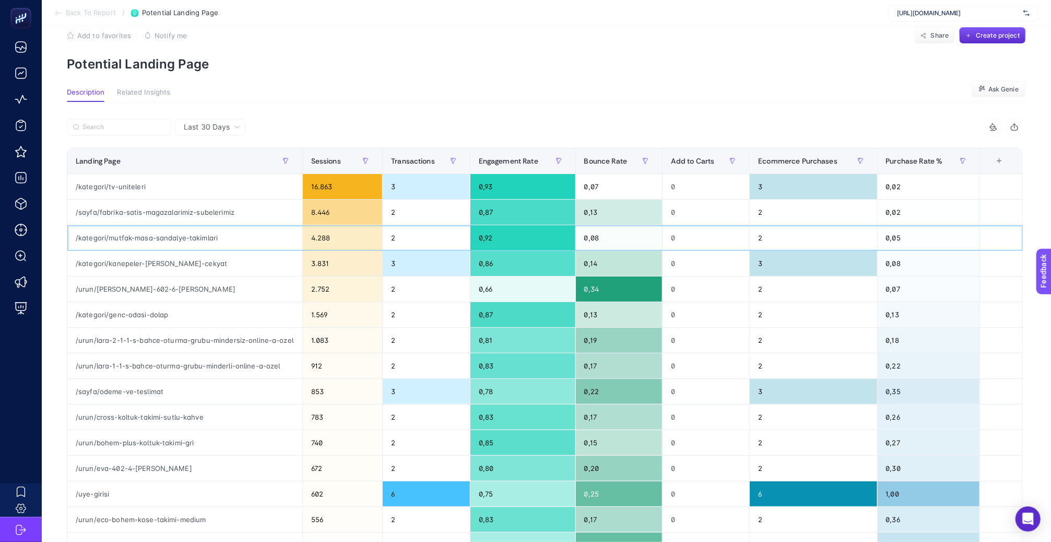
click at [323, 241] on div "4.288" at bounding box center [343, 237] width 80 height 25
click at [339, 242] on div "4.288" at bounding box center [343, 237] width 80 height 25
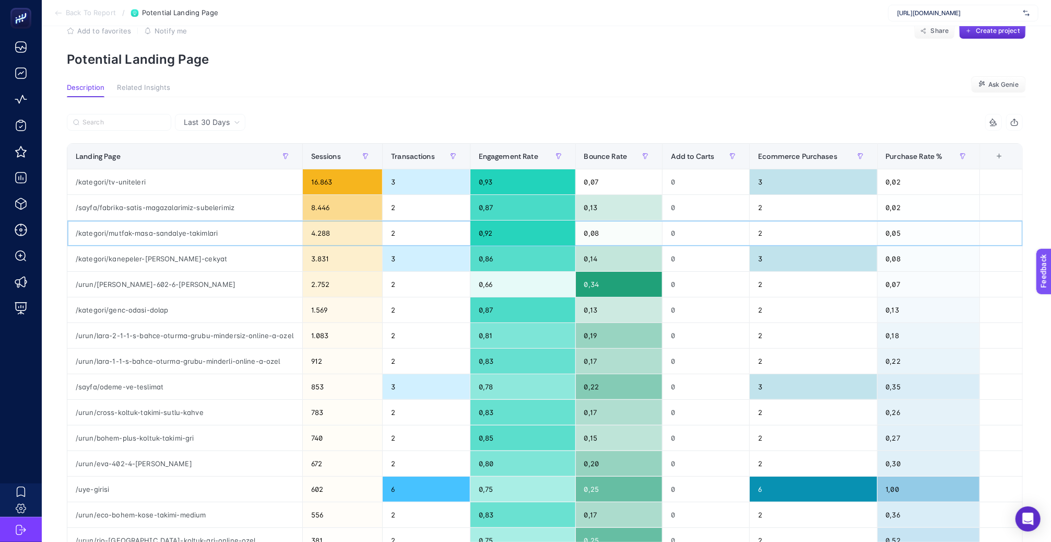
scroll to position [30, 0]
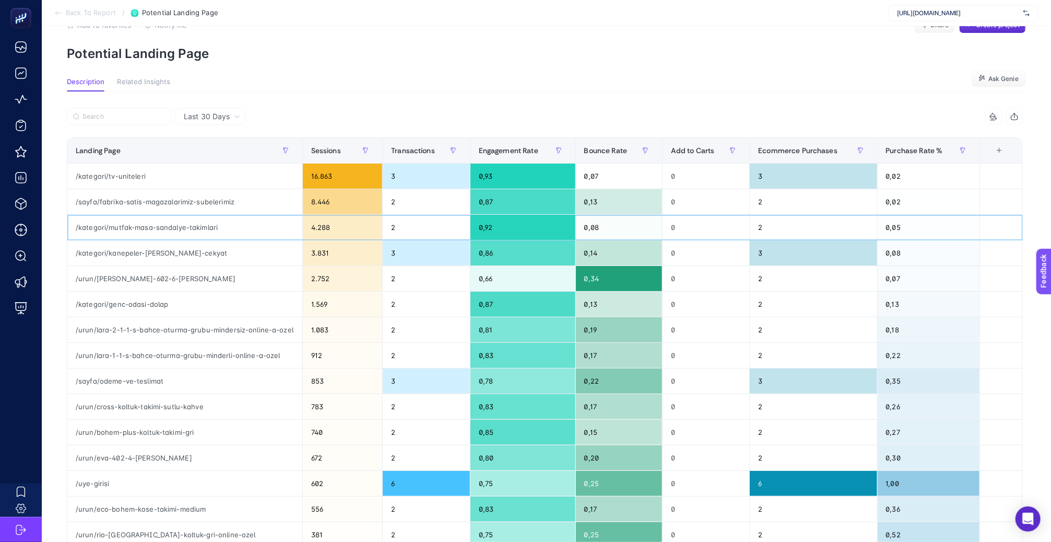
click at [148, 234] on div "/kategori/mutfak-masa-sandalye-takimlari" at bounding box center [184, 227] width 235 height 25
click at [150, 232] on div "/kategori/mutfak-masa-sandalye-takimlari" at bounding box center [184, 227] width 235 height 25
click at [150, 231] on div "/kategori/mutfak-masa-sandalye-takimlari" at bounding box center [184, 227] width 235 height 25
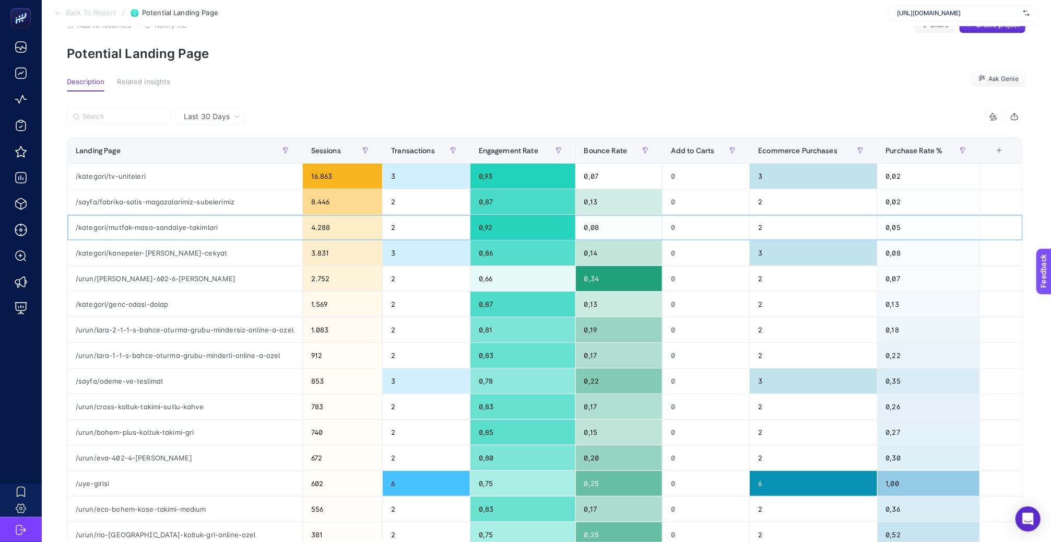
click at [151, 229] on div "/kategori/mutfak-masa-sandalye-takimlari" at bounding box center [184, 227] width 235 height 25
click at [145, 298] on div "/kategori/genc-odasi-dolap" at bounding box center [184, 303] width 235 height 25
click at [433, 63] on article "Add to favorites false Notify me Share Create project Potential Landing Page De…" at bounding box center [546, 408] width 1009 height 825
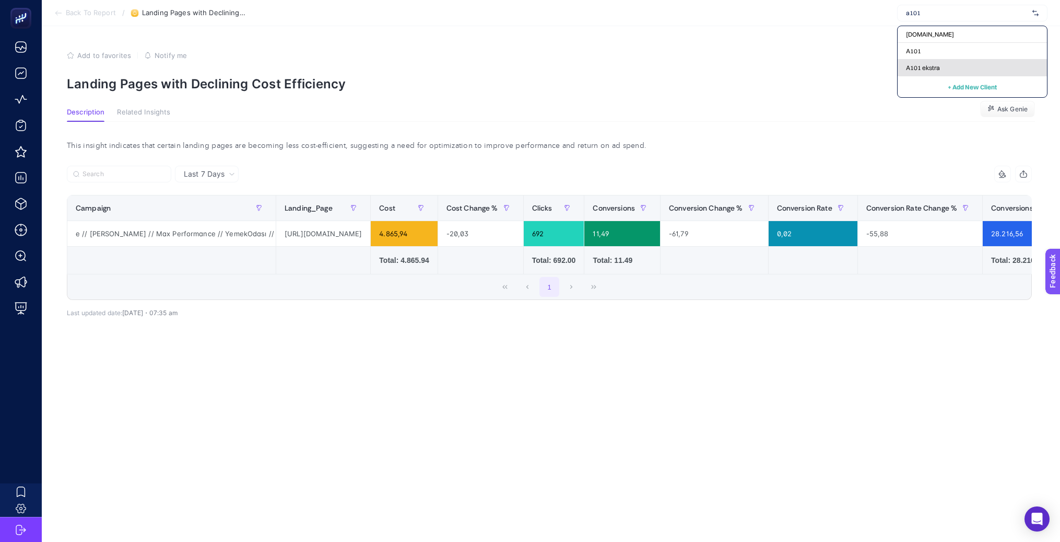
type input "a101"
click at [926, 60] on div "A101 ekstra" at bounding box center [972, 68] width 149 height 17
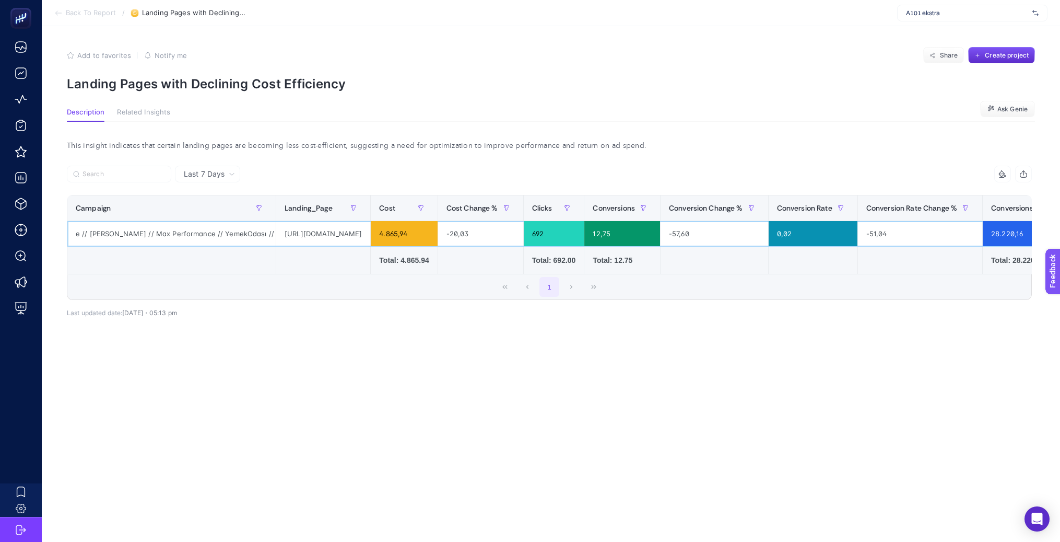
click at [280, 233] on div "https://www.modalife.com/kategori/yemek-odasi-takimlari" at bounding box center [323, 233] width 94 height 25
click at [584, 265] on td at bounding box center [622, 260] width 76 height 28
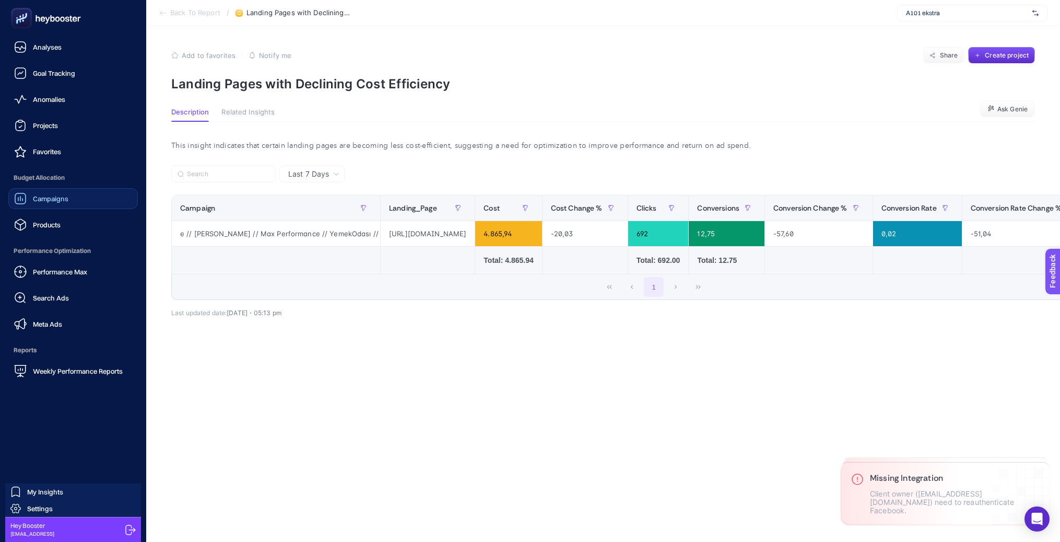
click at [35, 203] on div "Campaigns" at bounding box center [41, 198] width 54 height 13
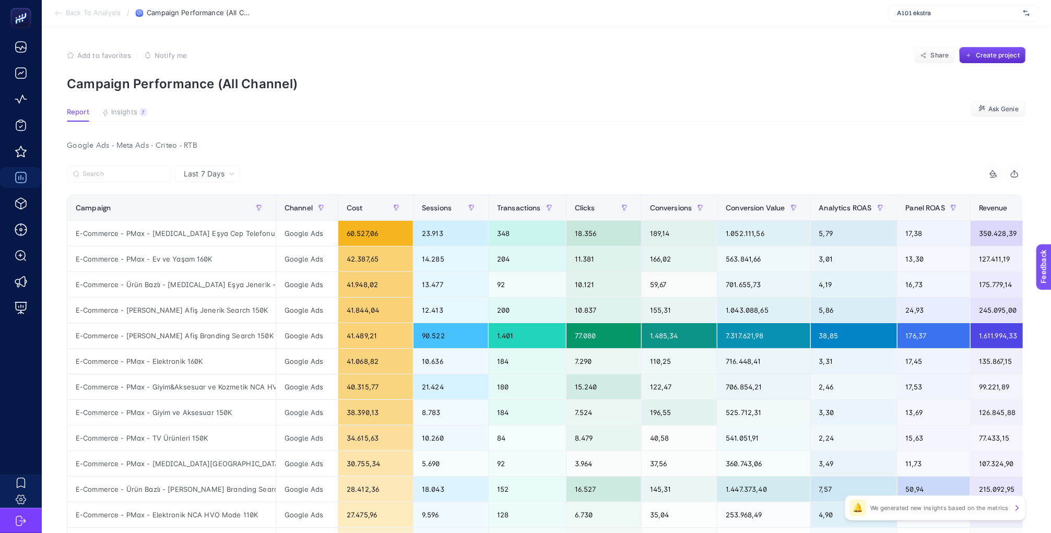
click at [348, 155] on div "Google Ads - Meta Ads - Criteo - RTB Last 7 Days 10 items selected Campaign Cha…" at bounding box center [544, 493] width 973 height 710
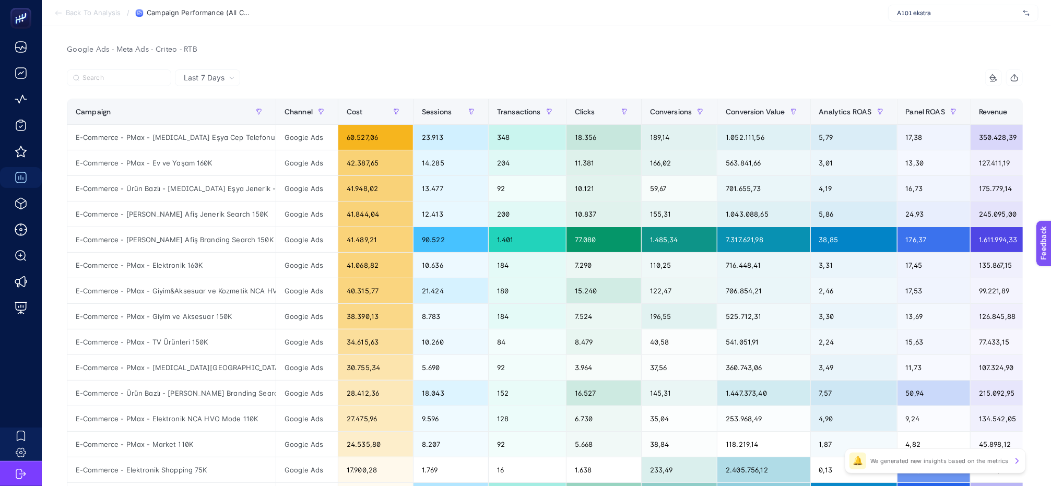
scroll to position [68, 0]
